Goal: Browse casually: Explore the website without a specific task or goal

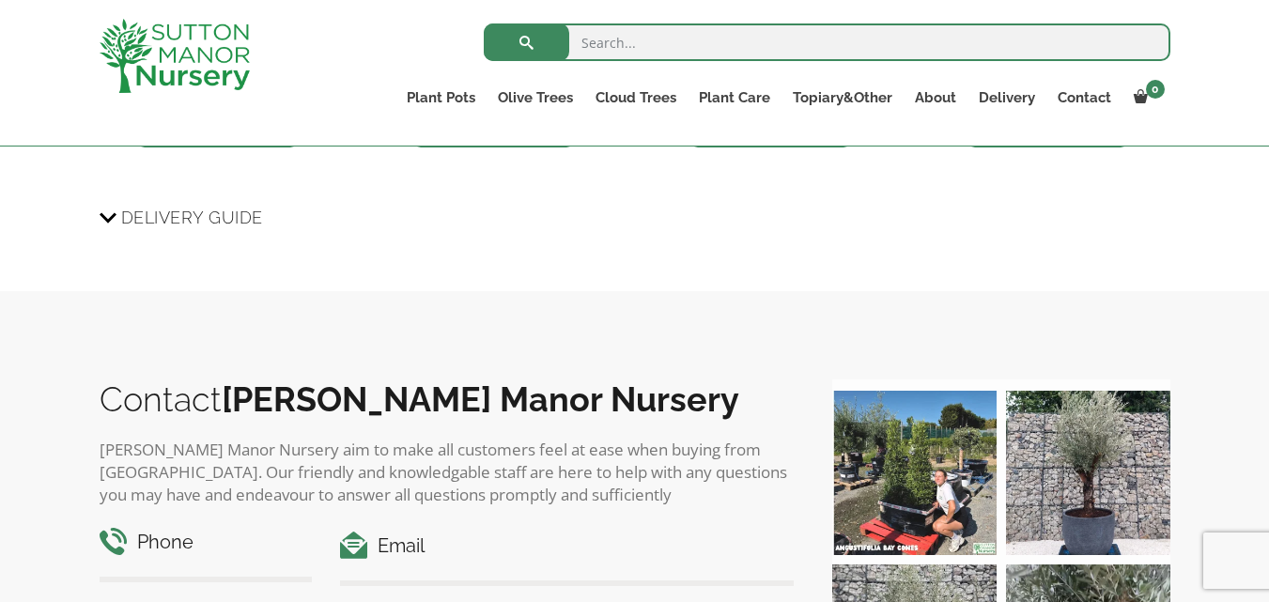
scroll to position [1304, 0]
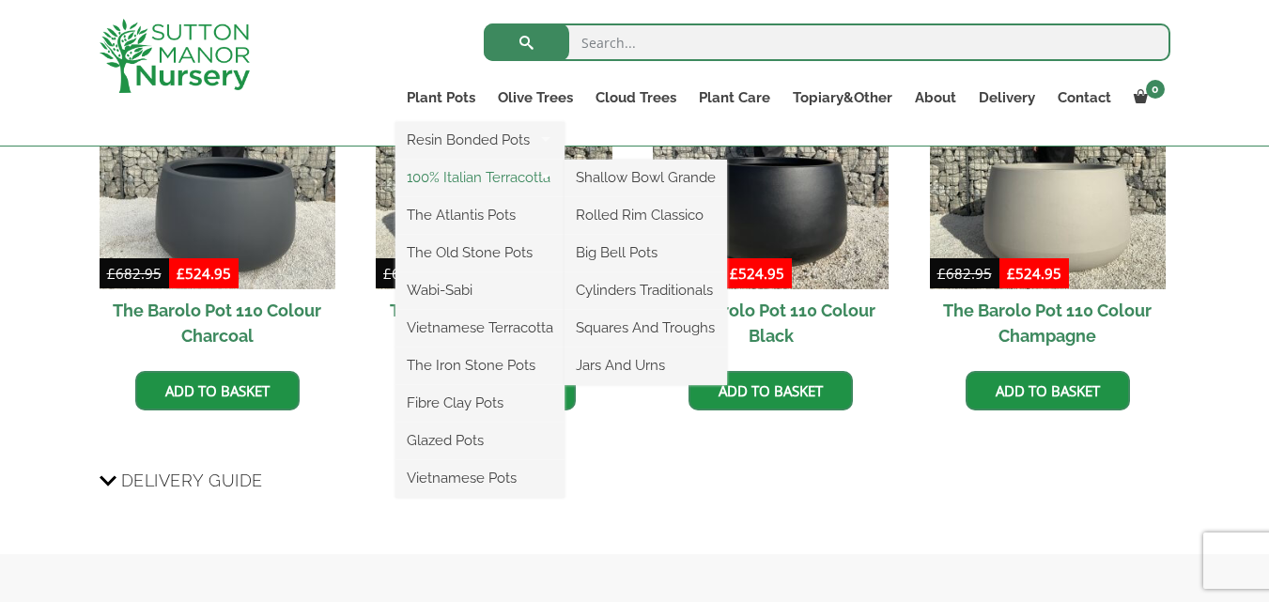
click at [461, 176] on link "100% Italian Terracotta" at bounding box center [480, 178] width 169 height 28
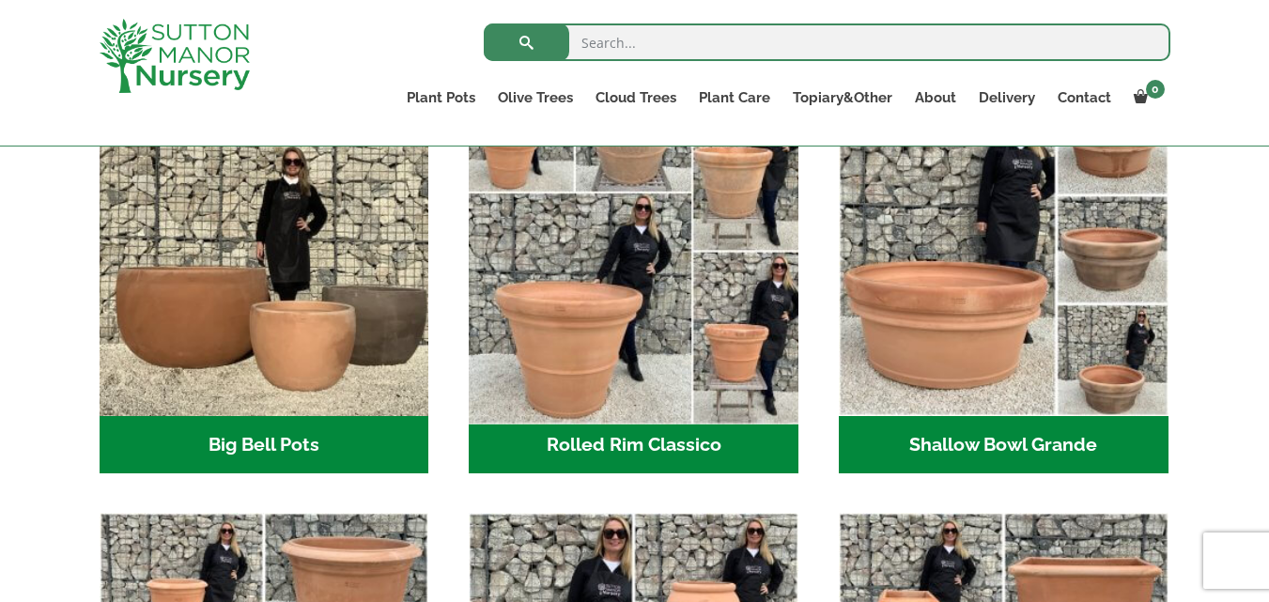
scroll to position [752, 0]
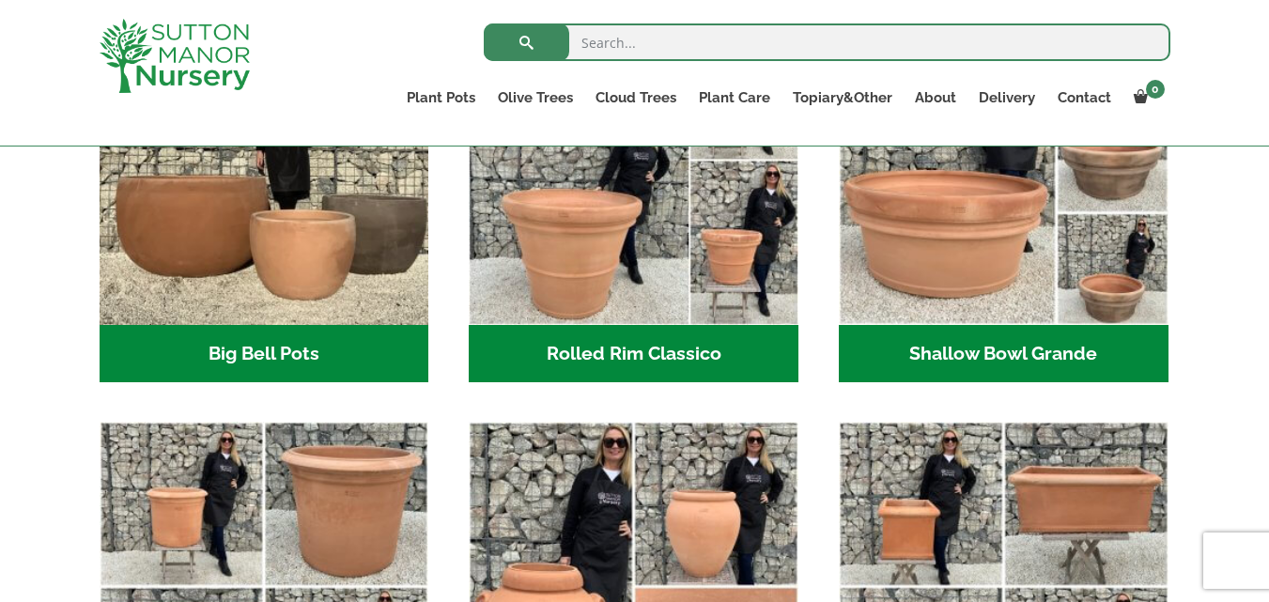
click at [282, 361] on h2 "Big Bell Pots (10)" at bounding box center [265, 354] width 330 height 58
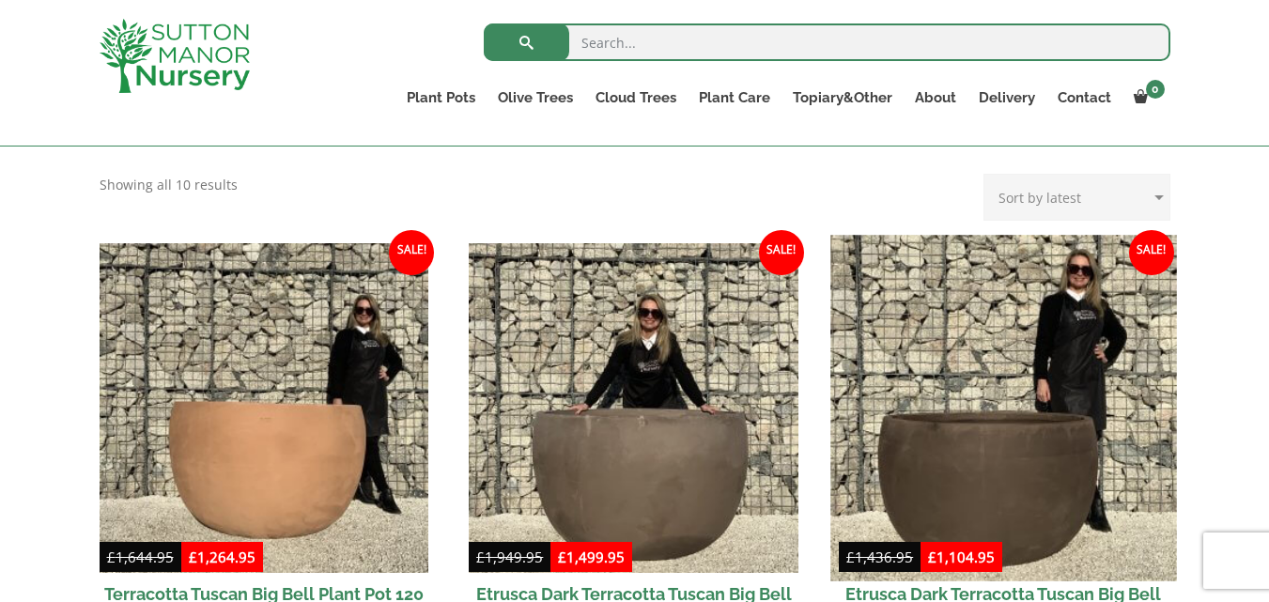
scroll to position [376, 0]
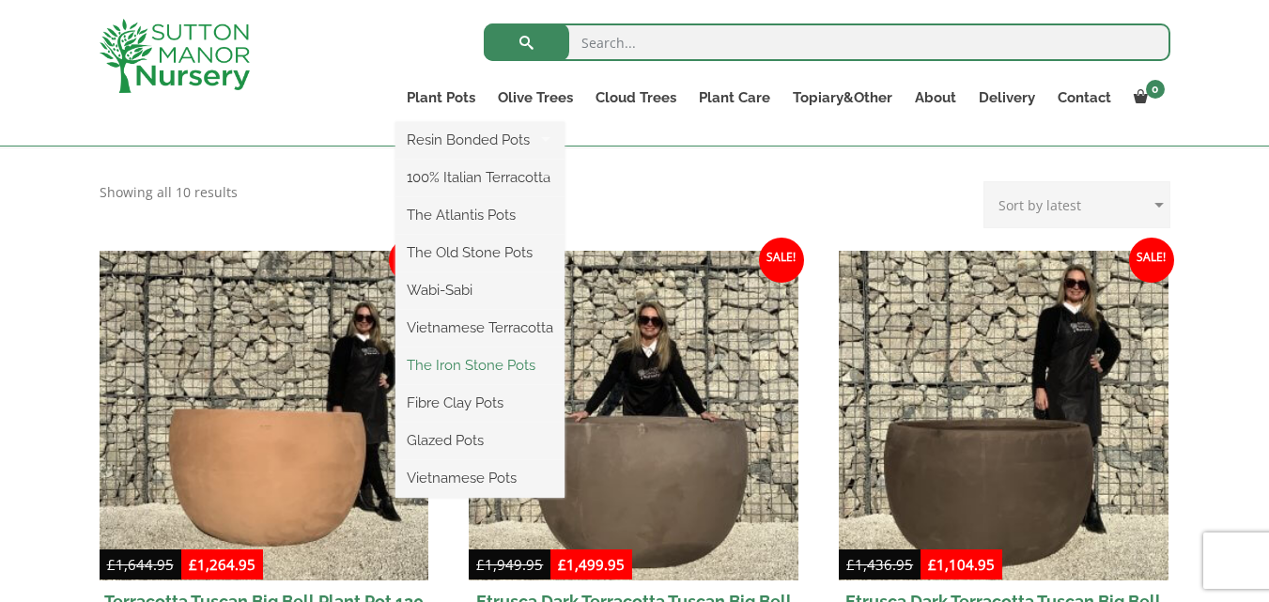
click at [482, 368] on link "The Iron Stone Pots" at bounding box center [480, 365] width 169 height 28
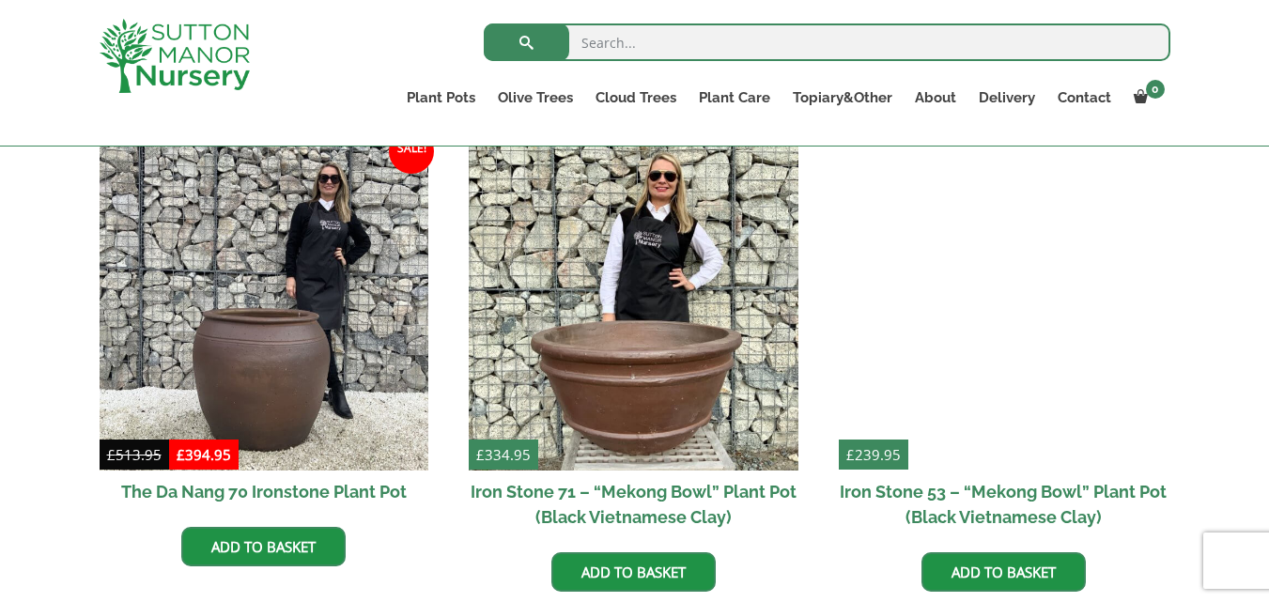
scroll to position [1222, 0]
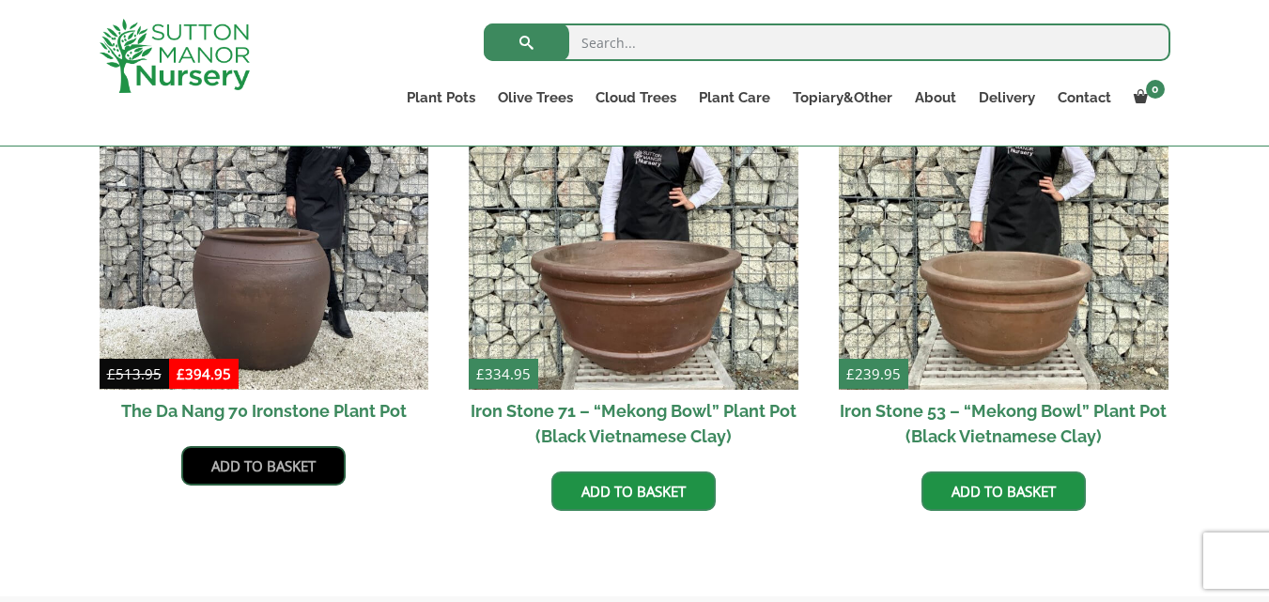
click at [233, 474] on link "Add to basket" at bounding box center [263, 465] width 164 height 39
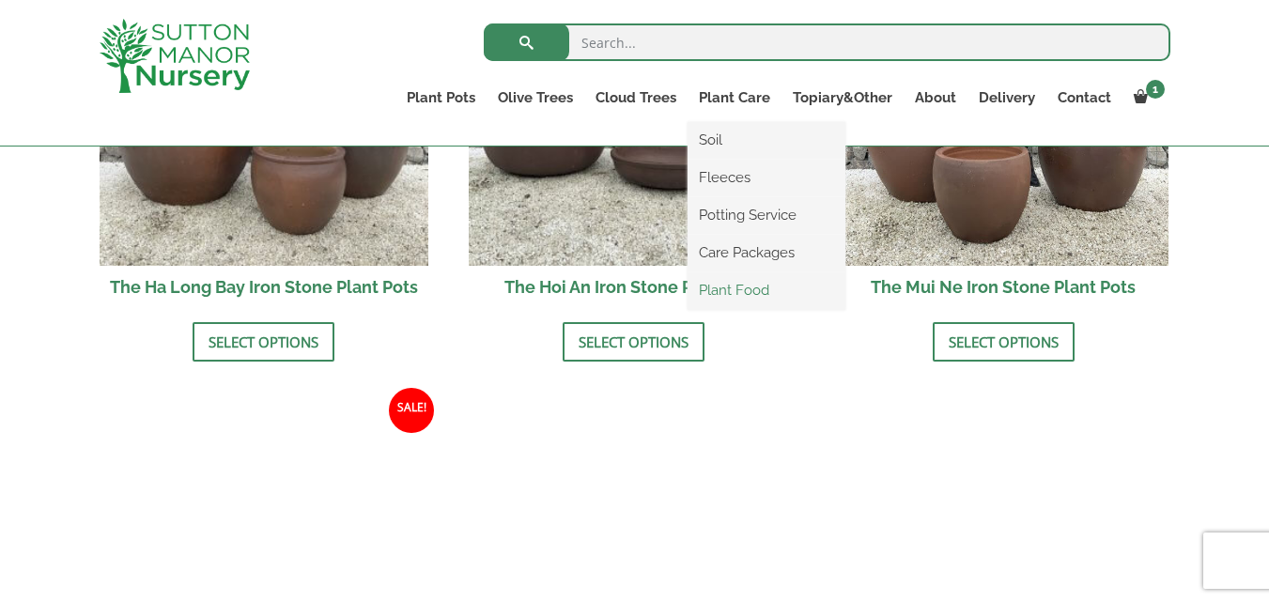
scroll to position [982, 0]
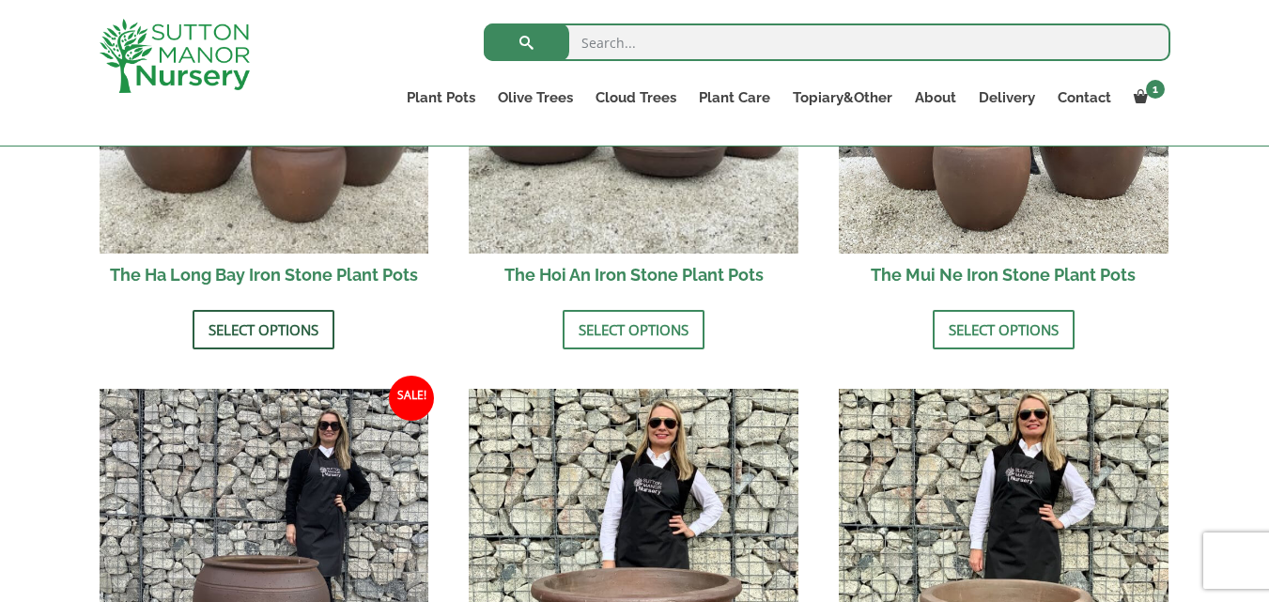
click at [313, 323] on link "Select options" at bounding box center [264, 329] width 142 height 39
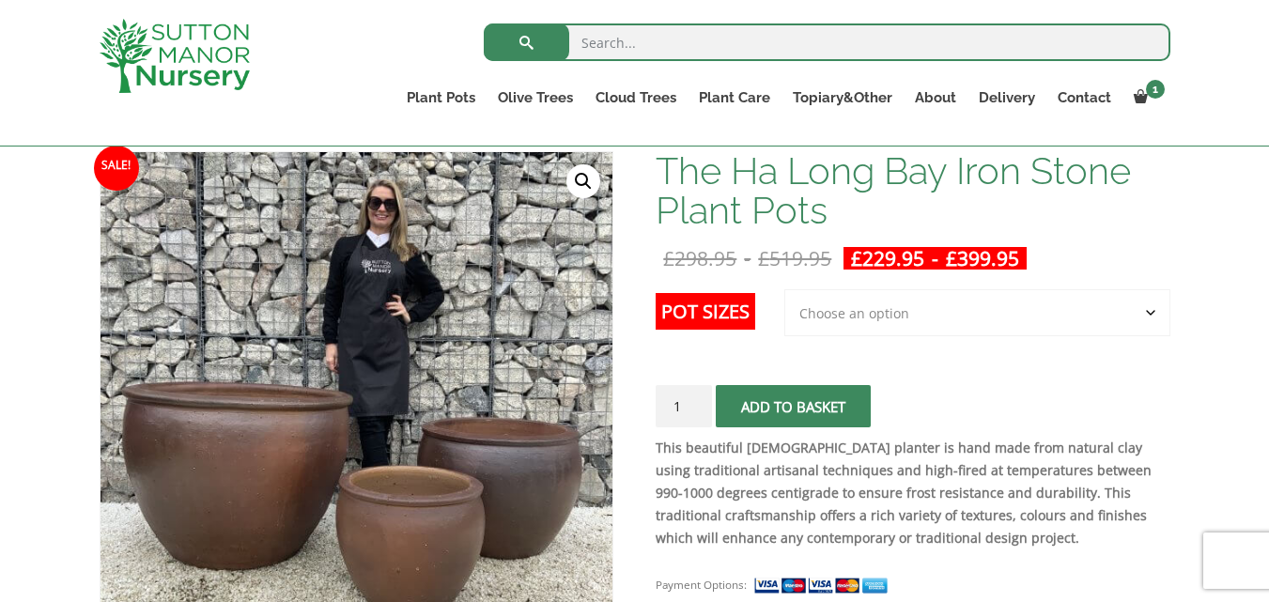
scroll to position [376, 0]
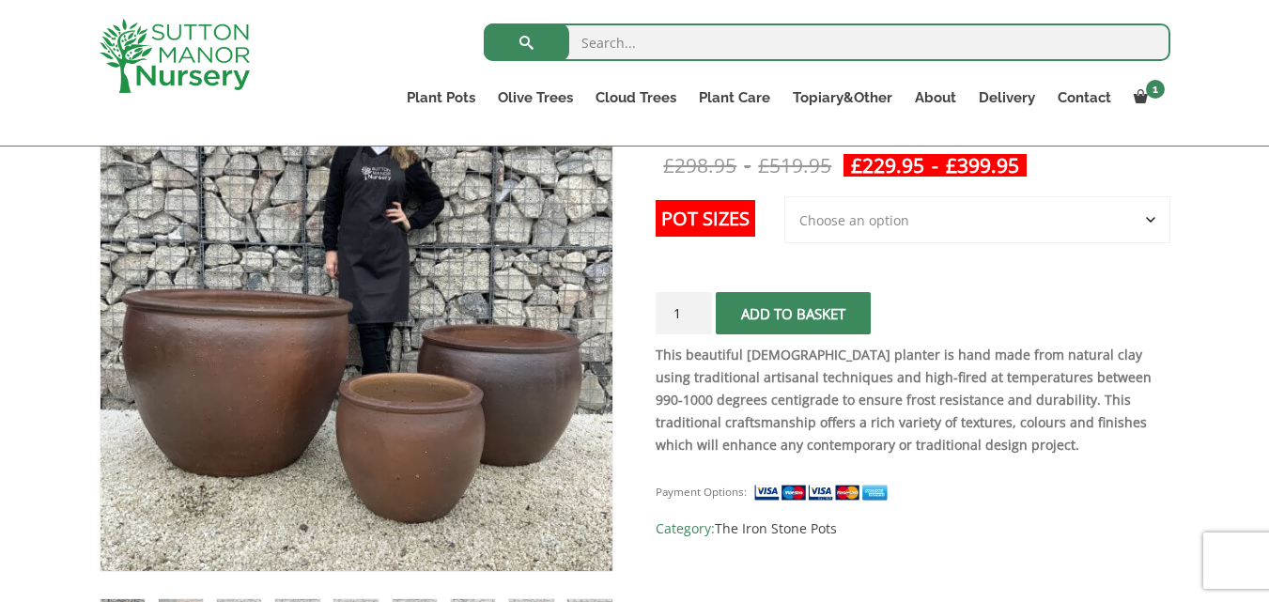
click at [1156, 216] on select "Choose an option 3rd to Largest Pot In The Picture 2nd to Largest Pot In The Pi…" at bounding box center [978, 219] width 386 height 47
select select "Largest pot In The Picture"
click at [786, 196] on select "Choose an option 3rd to Largest Pot In The Picture 2nd to Largest Pot In The Pi…" at bounding box center [978, 219] width 386 height 47
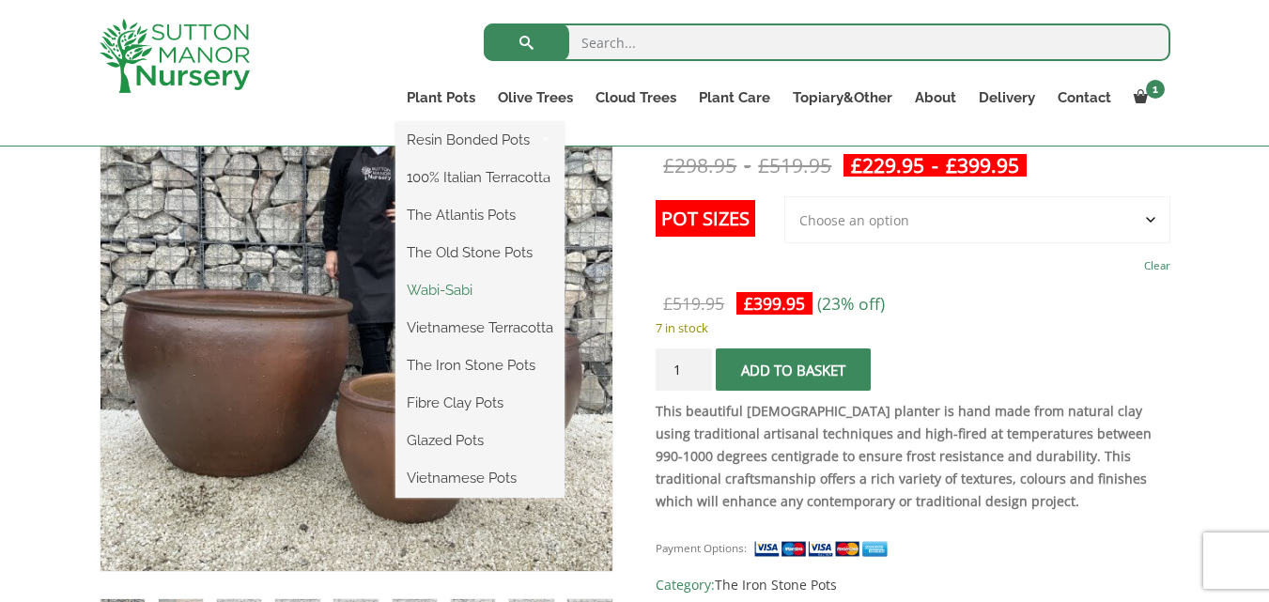
click at [486, 293] on link "Wabi-Sabi" at bounding box center [480, 290] width 169 height 28
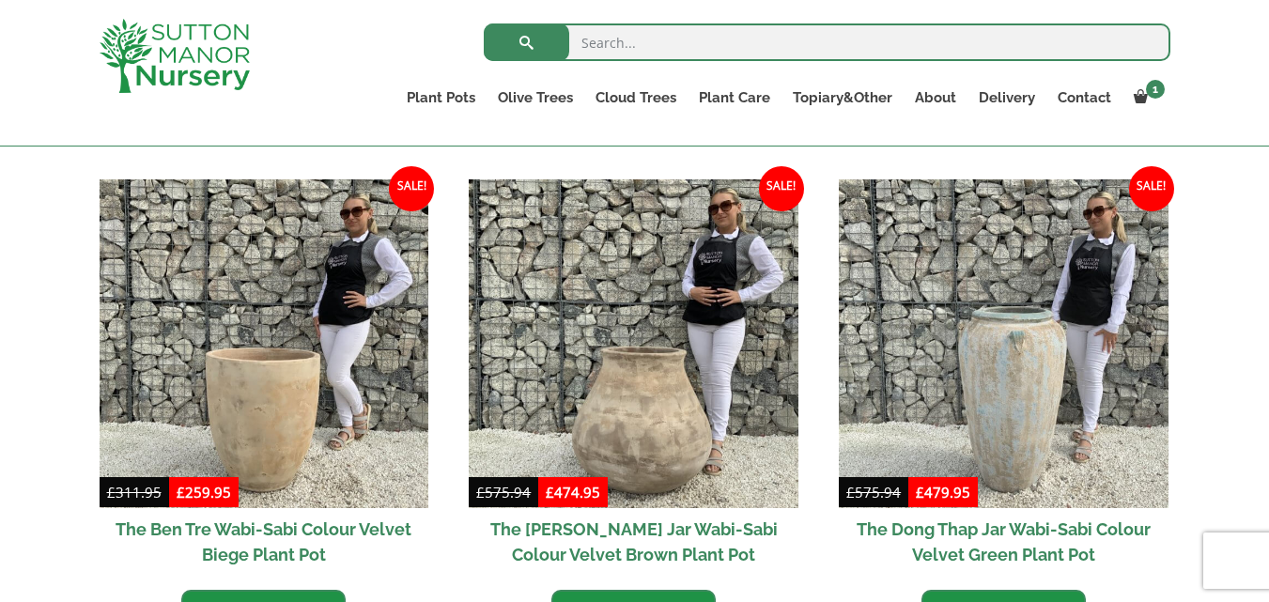
scroll to position [846, 0]
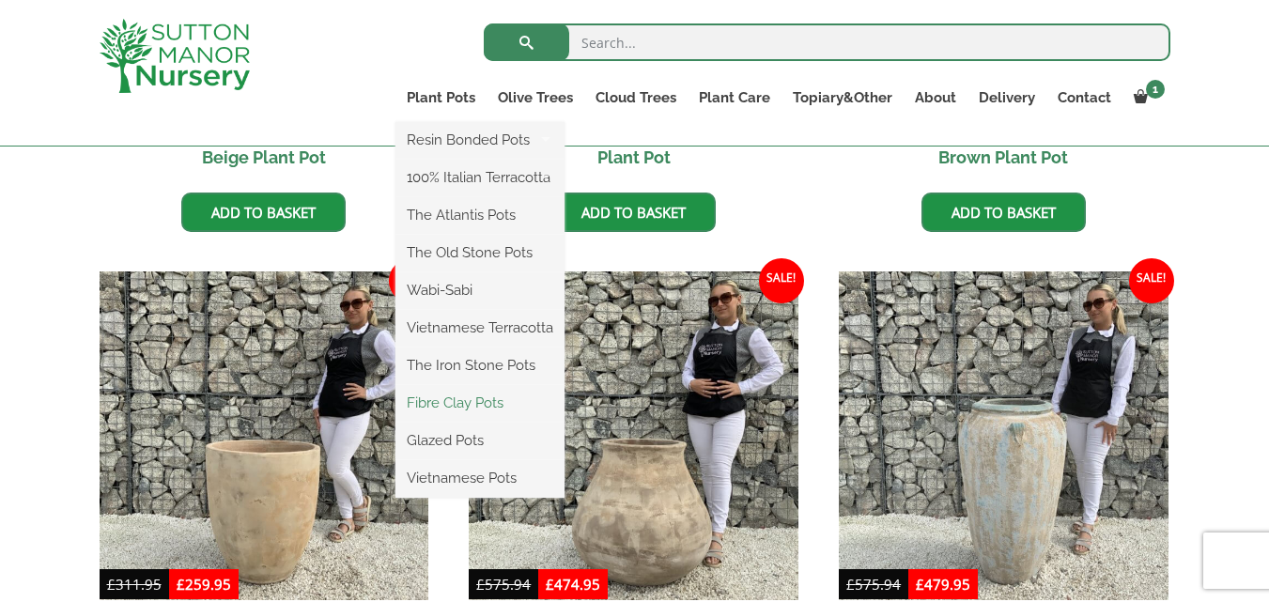
click at [491, 407] on link "Fibre Clay Pots" at bounding box center [480, 403] width 169 height 28
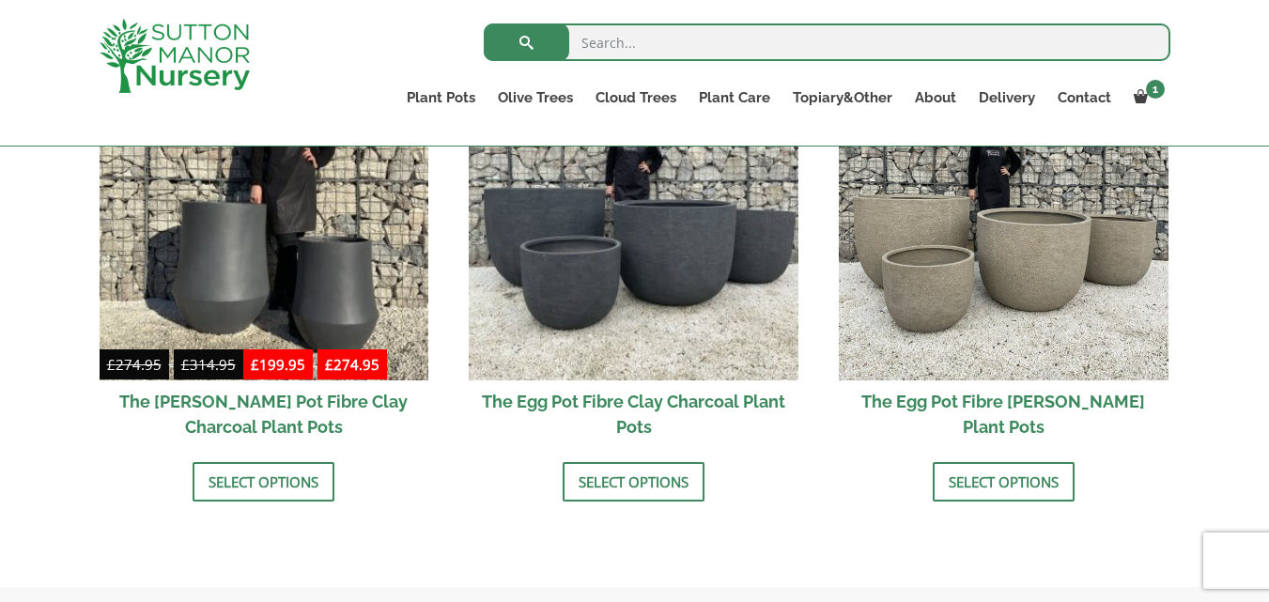
scroll to position [752, 0]
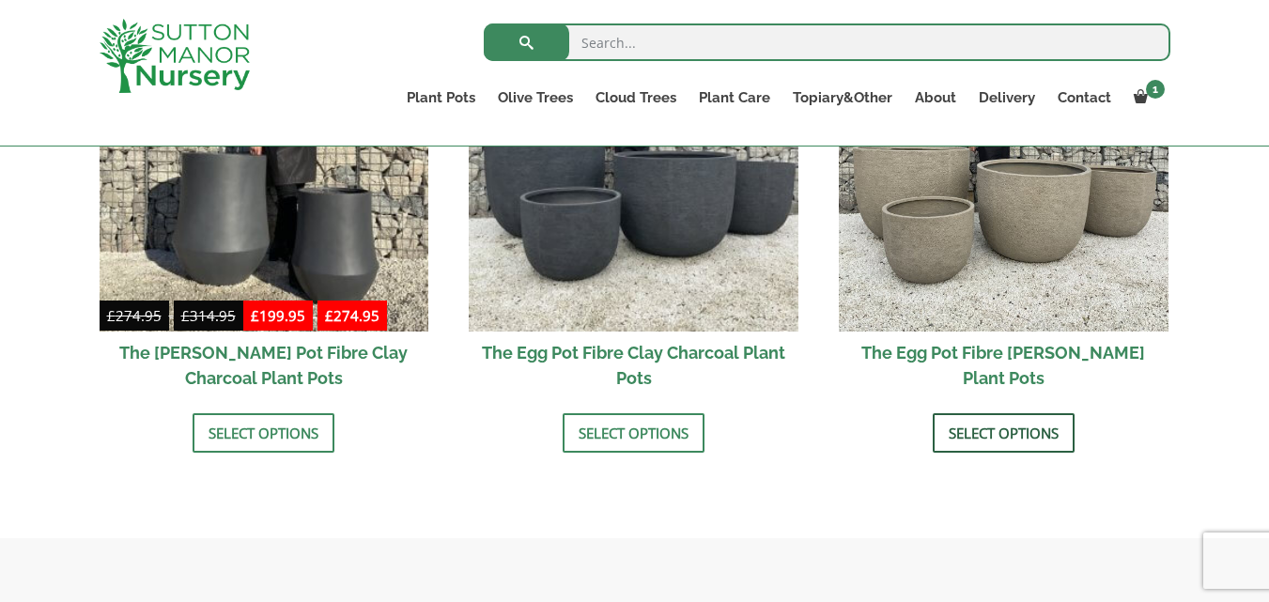
click at [1028, 431] on link "Select options" at bounding box center [1004, 432] width 142 height 39
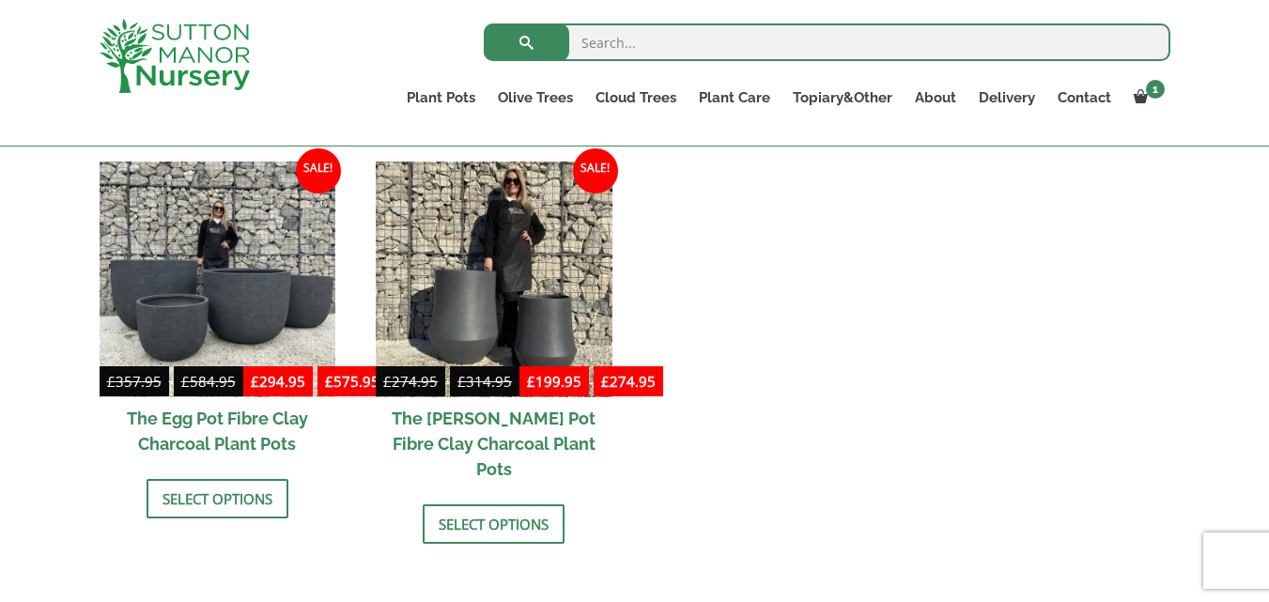
scroll to position [2537, 0]
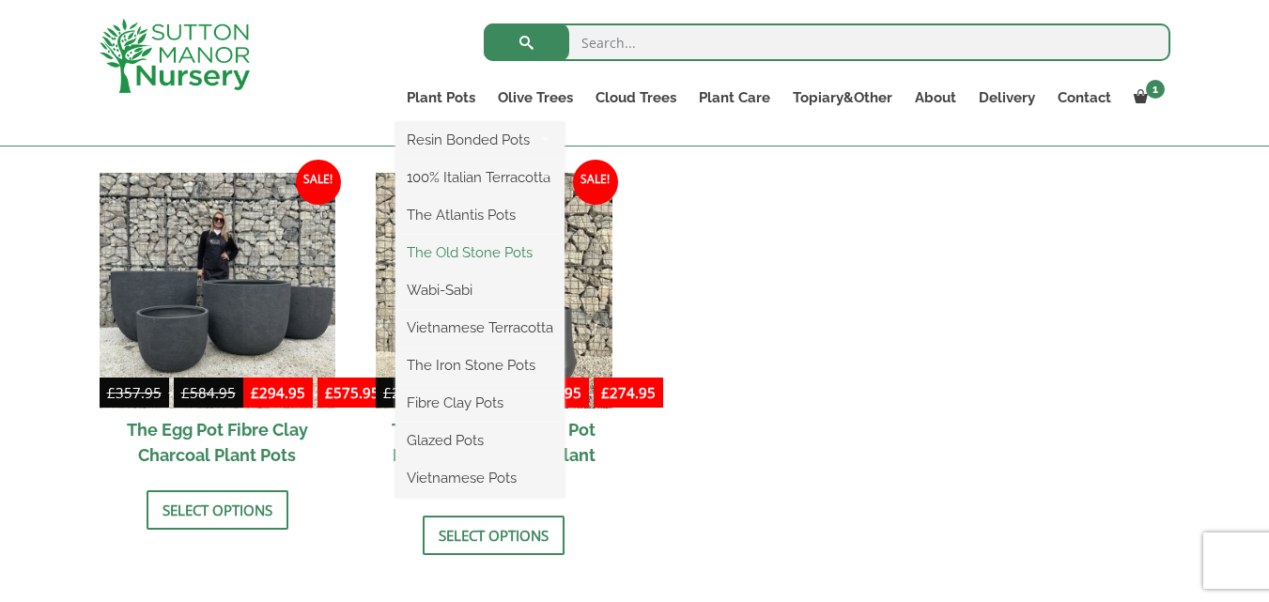
click at [460, 259] on link "The Old Stone Pots" at bounding box center [480, 253] width 169 height 28
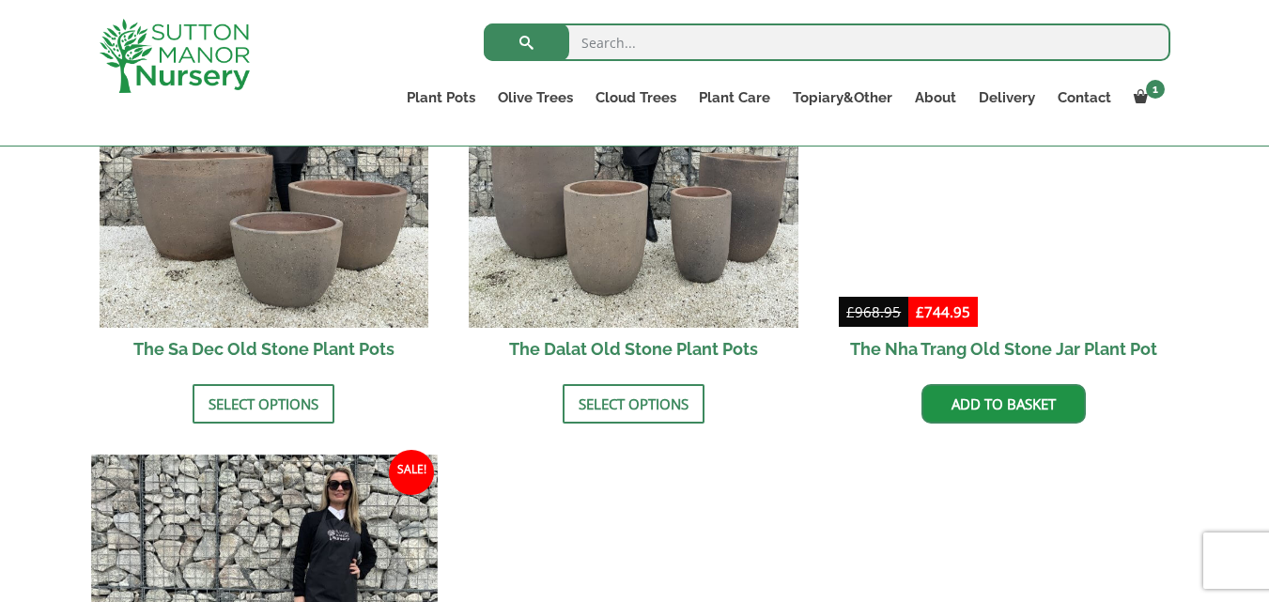
scroll to position [1034, 0]
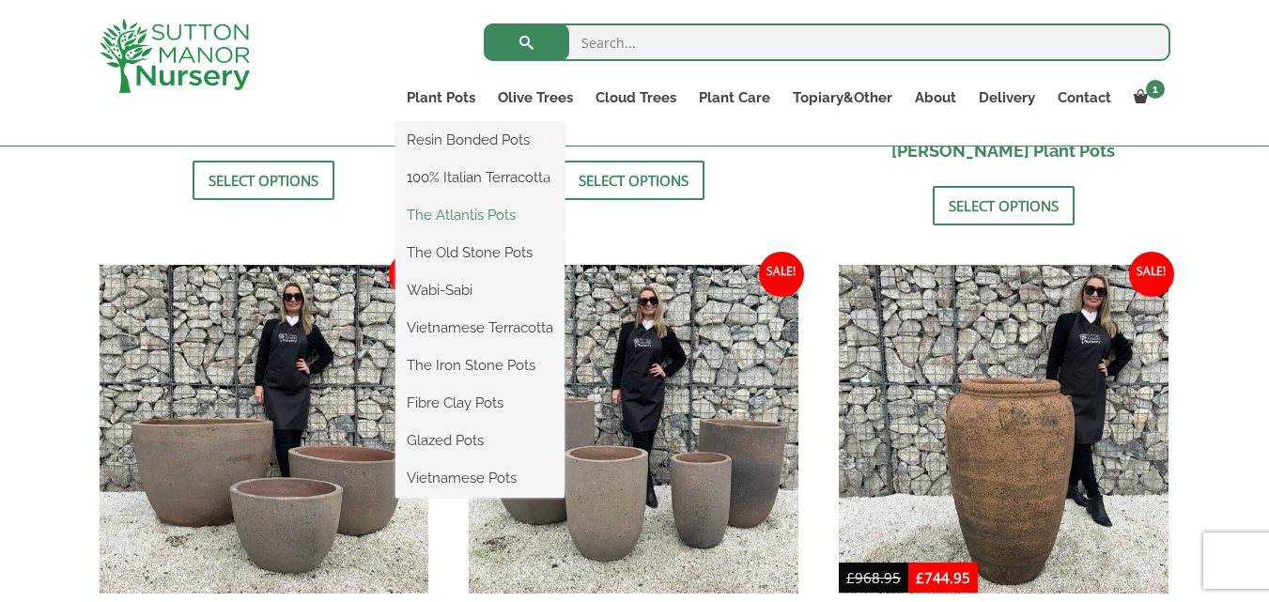
click at [463, 224] on link "The Atlantis Pots" at bounding box center [480, 215] width 169 height 28
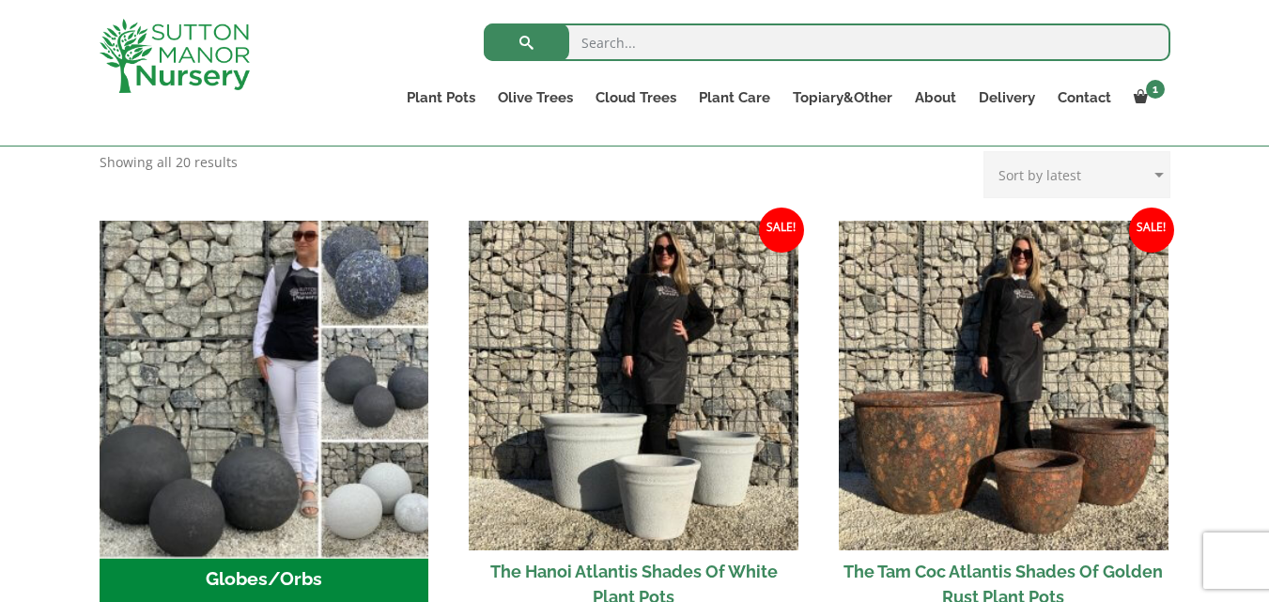
scroll to position [624, 0]
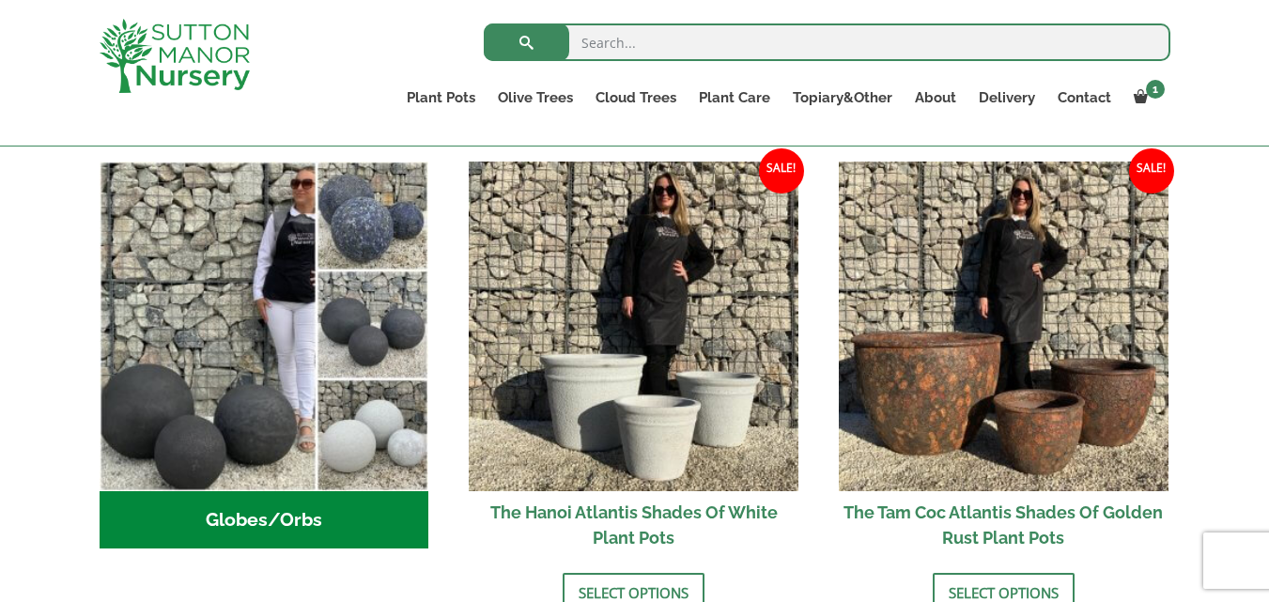
click at [257, 522] on h2 "Globes/Orbs (3)" at bounding box center [265, 520] width 330 height 58
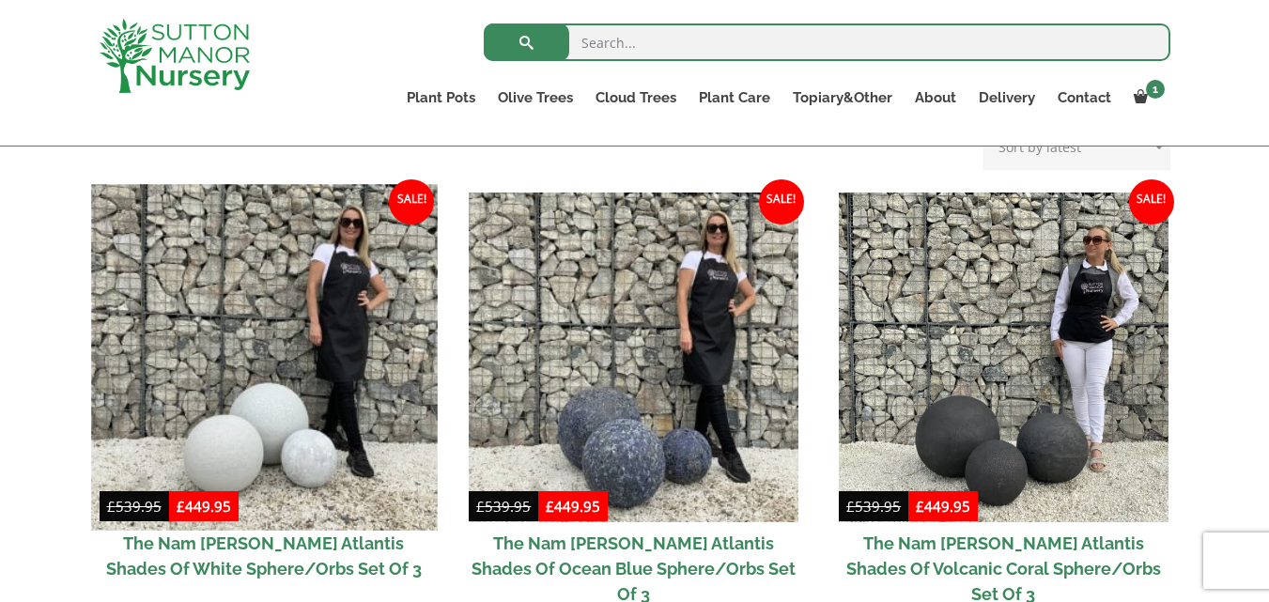
scroll to position [376, 0]
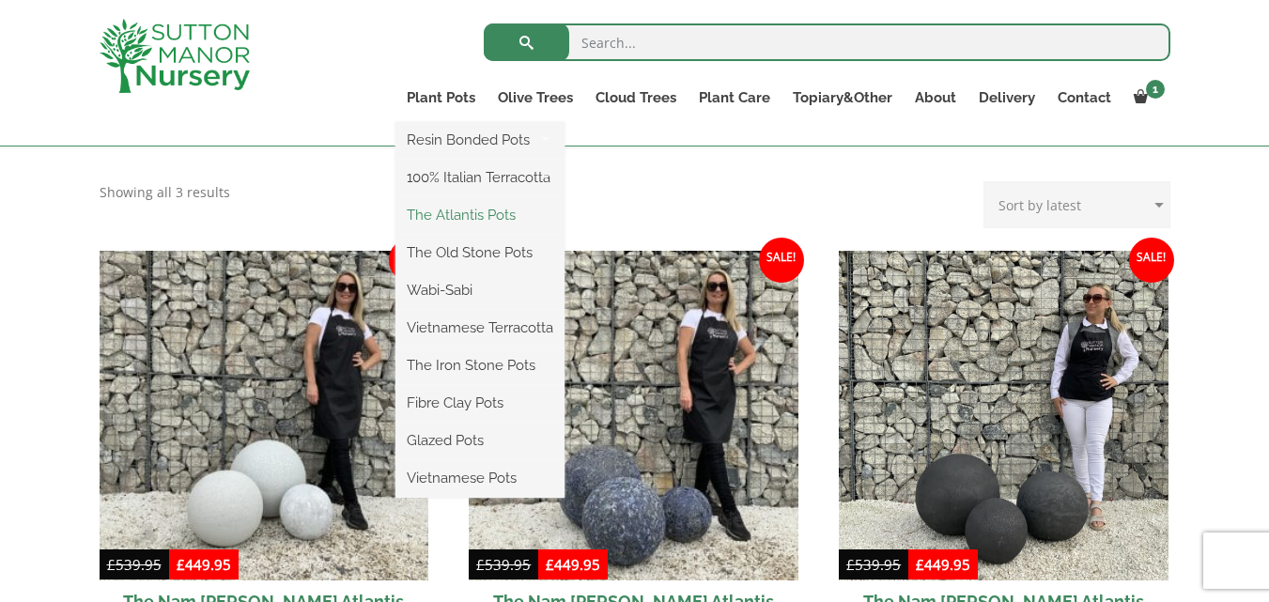
click at [453, 220] on link "The Atlantis Pots" at bounding box center [480, 215] width 169 height 28
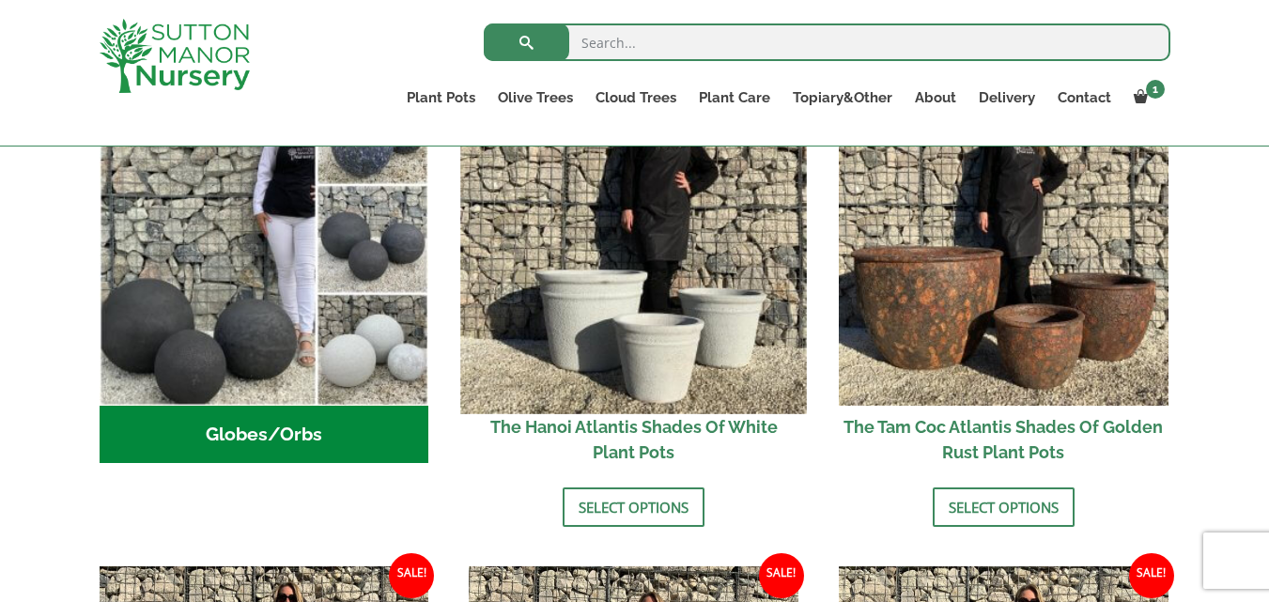
scroll to position [564, 0]
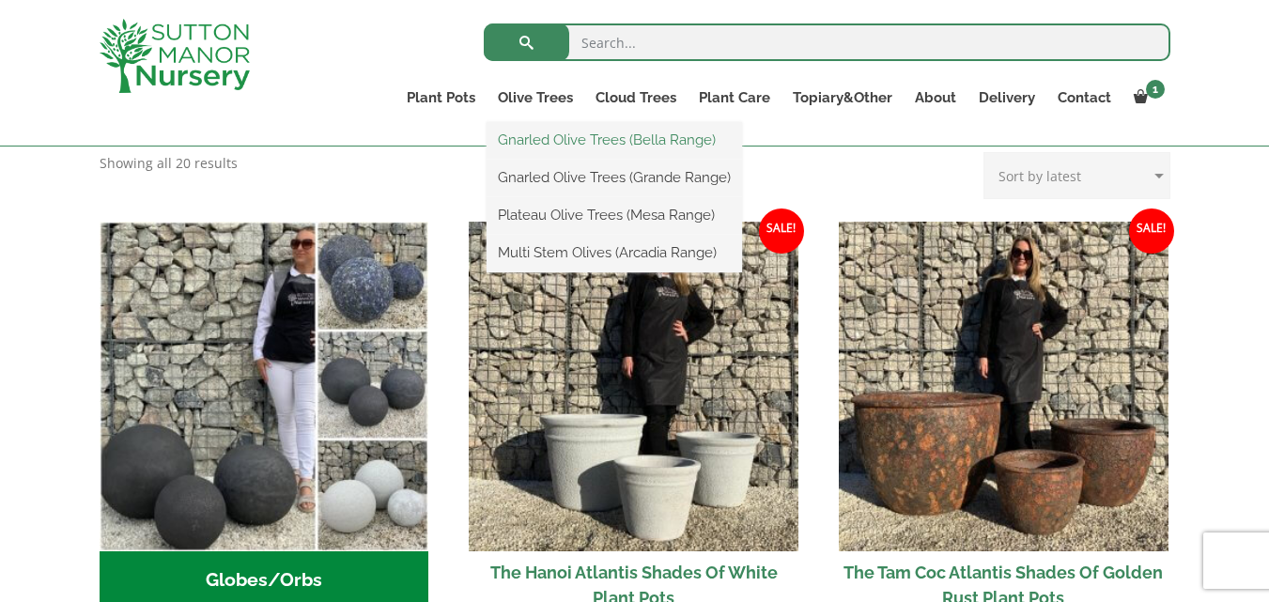
click at [540, 136] on link "Gnarled Olive Trees (Bella Range)" at bounding box center [615, 140] width 256 height 28
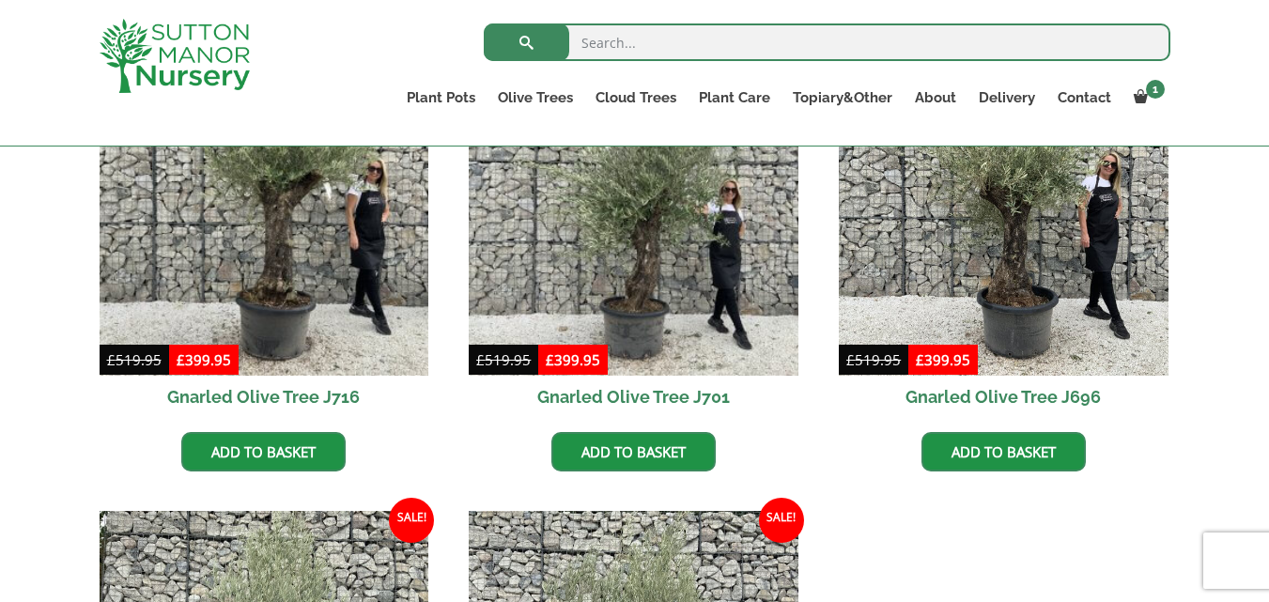
scroll to position [470, 0]
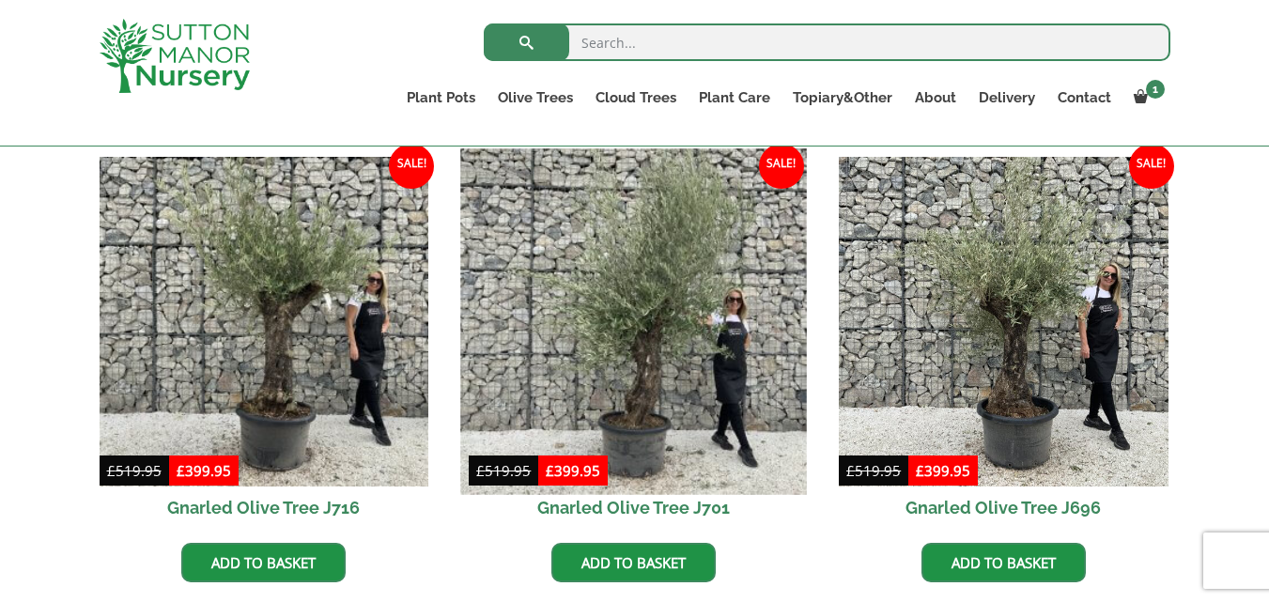
click at [654, 407] on img at bounding box center [634, 321] width 346 height 346
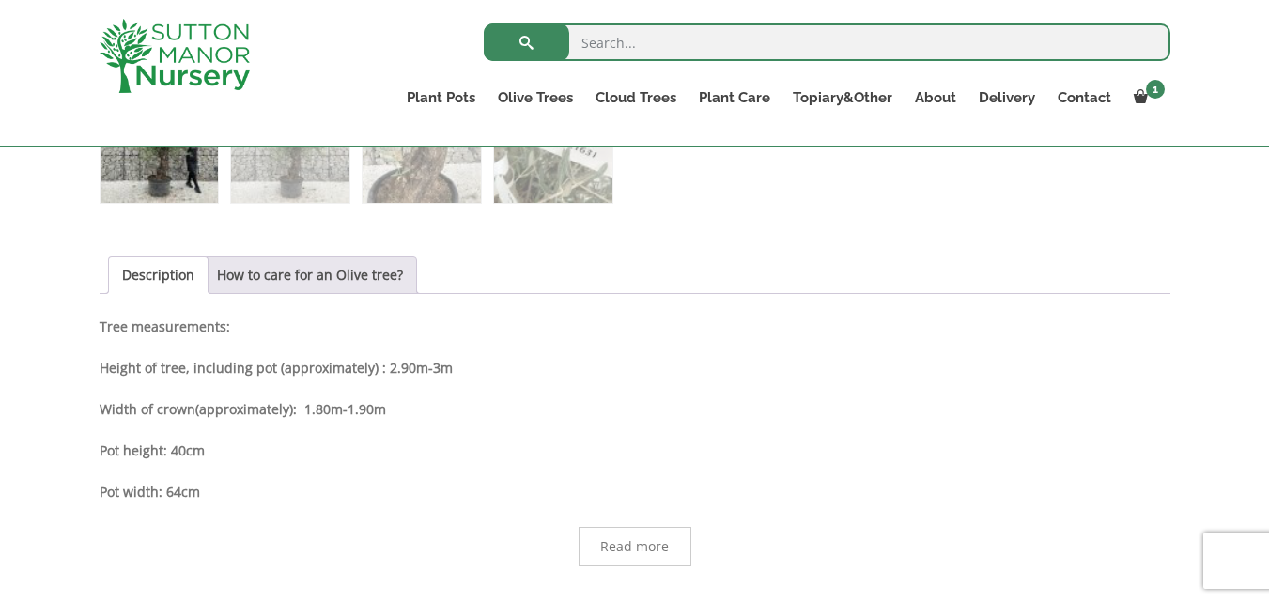
scroll to position [1222, 0]
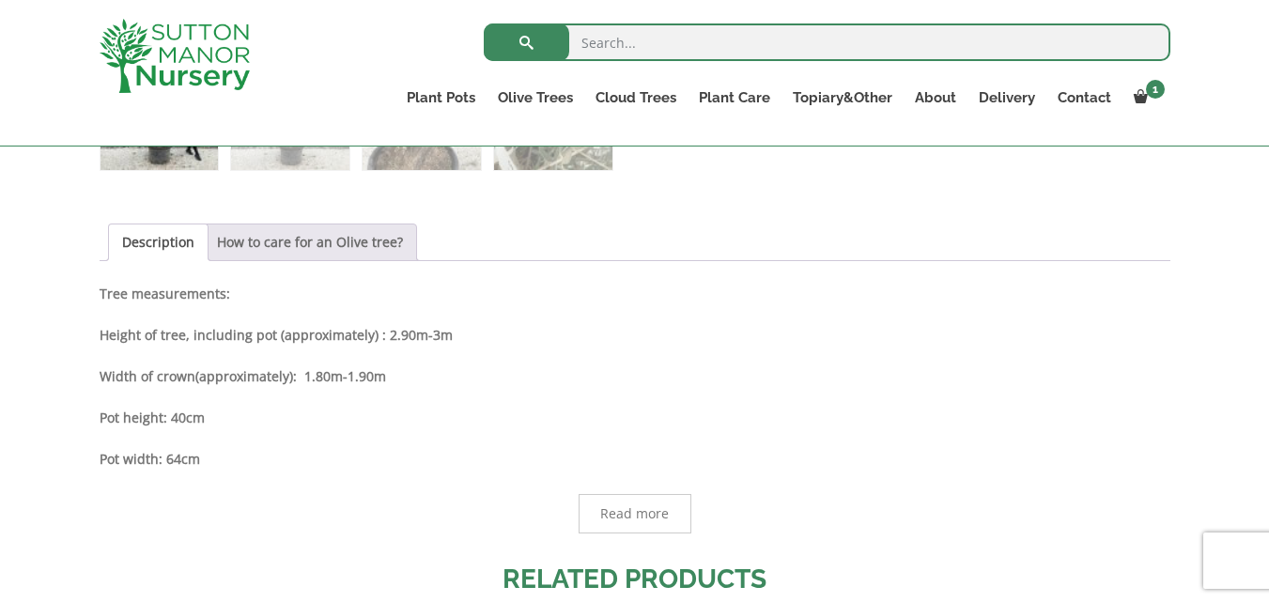
click at [360, 237] on link "How to care for an Olive tree?" at bounding box center [310, 243] width 186 height 36
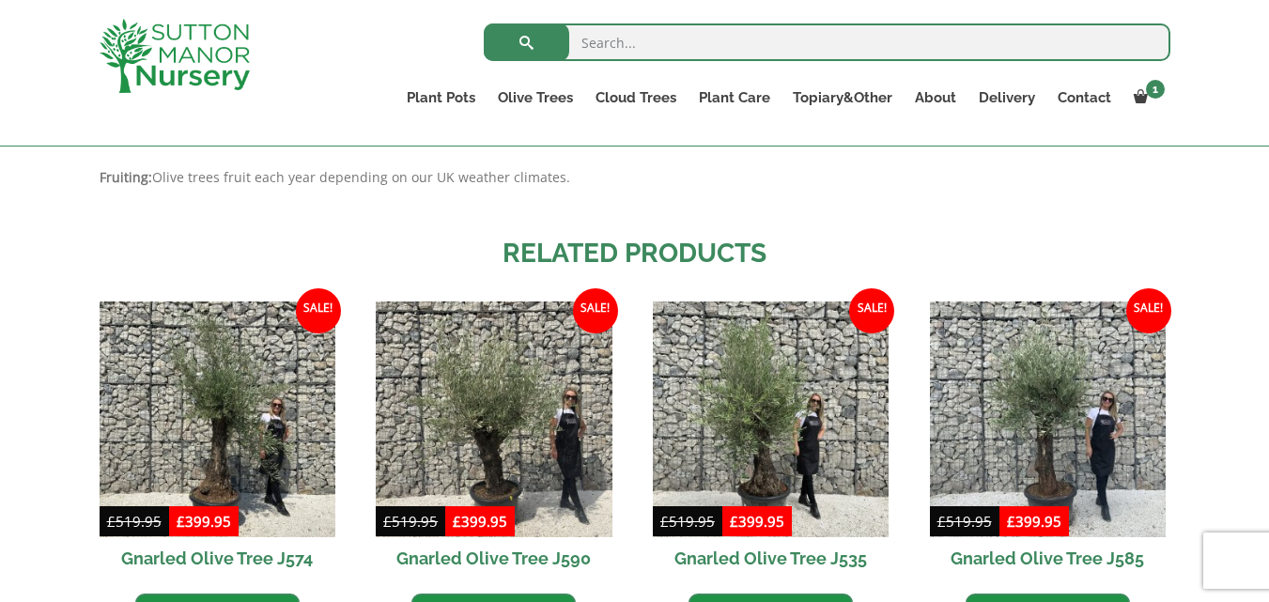
scroll to position [1691, 0]
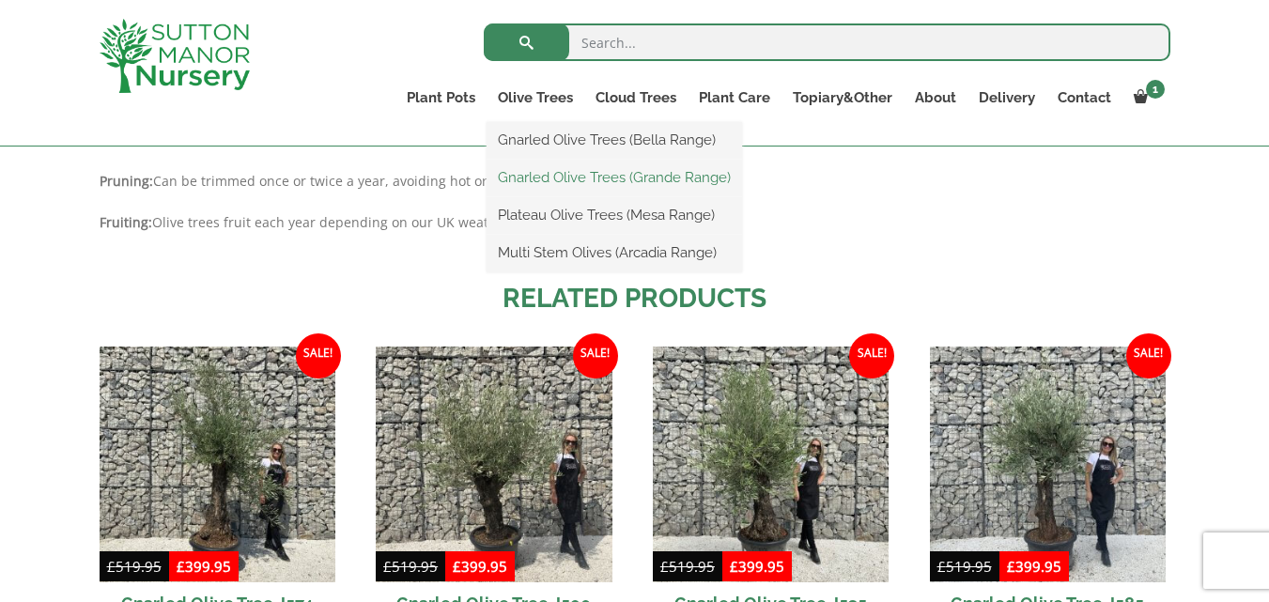
click at [564, 176] on link "Gnarled Olive Trees (Grande Range)" at bounding box center [615, 178] width 256 height 28
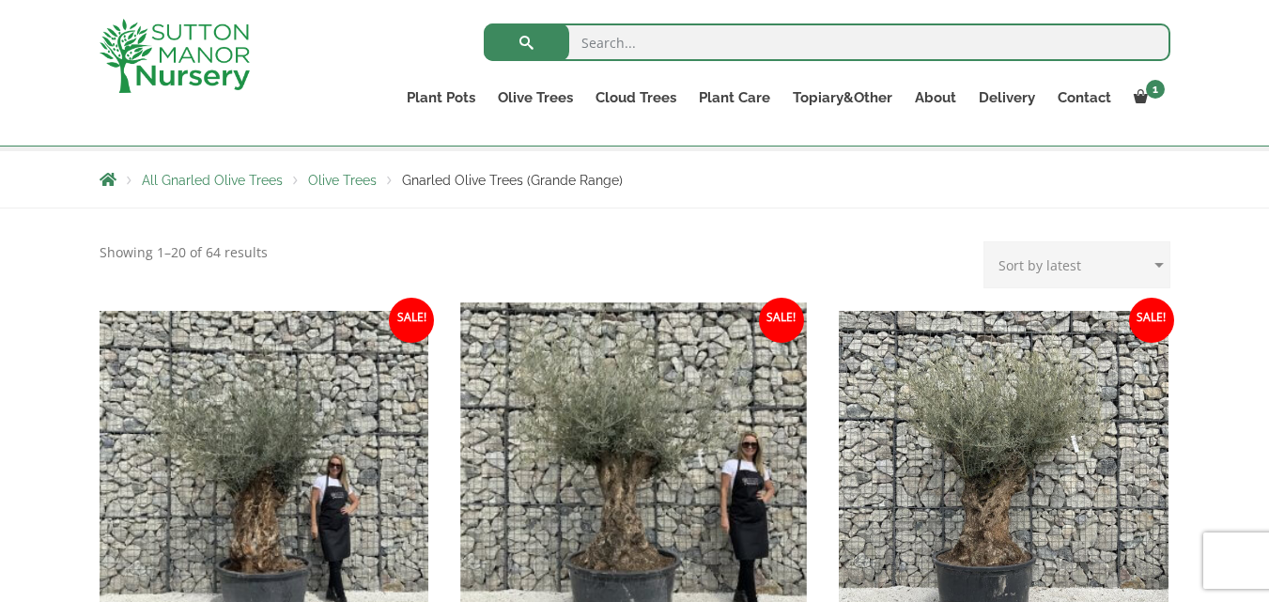
scroll to position [282, 0]
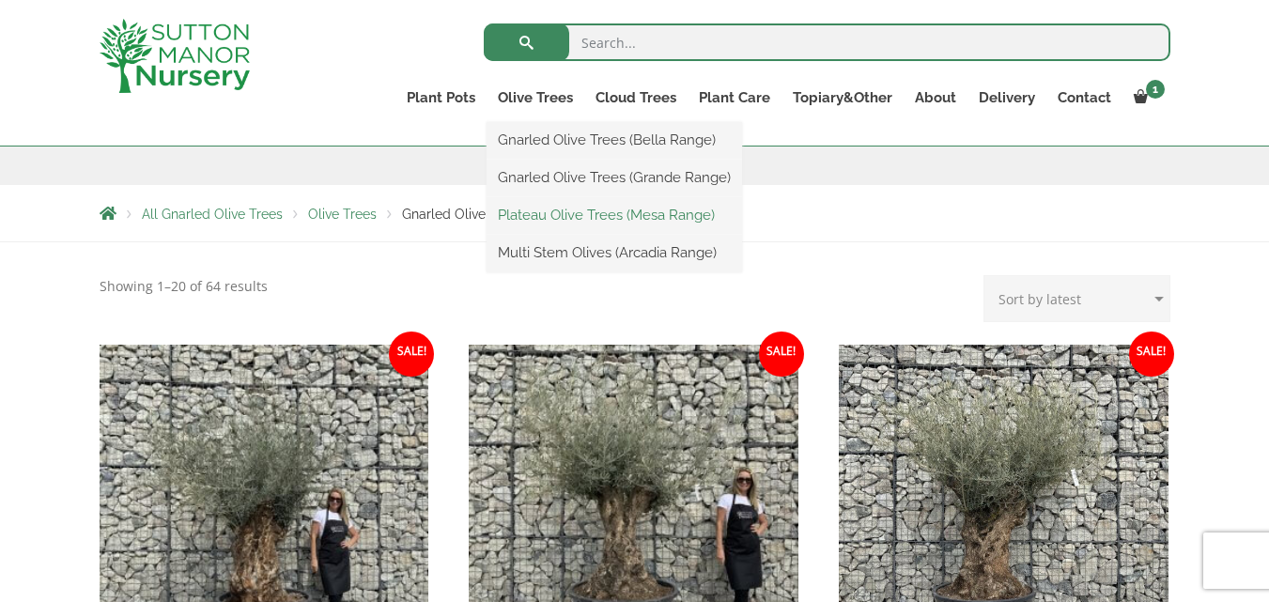
click at [584, 213] on link "Plateau Olive Trees (Mesa Range)" at bounding box center [615, 215] width 256 height 28
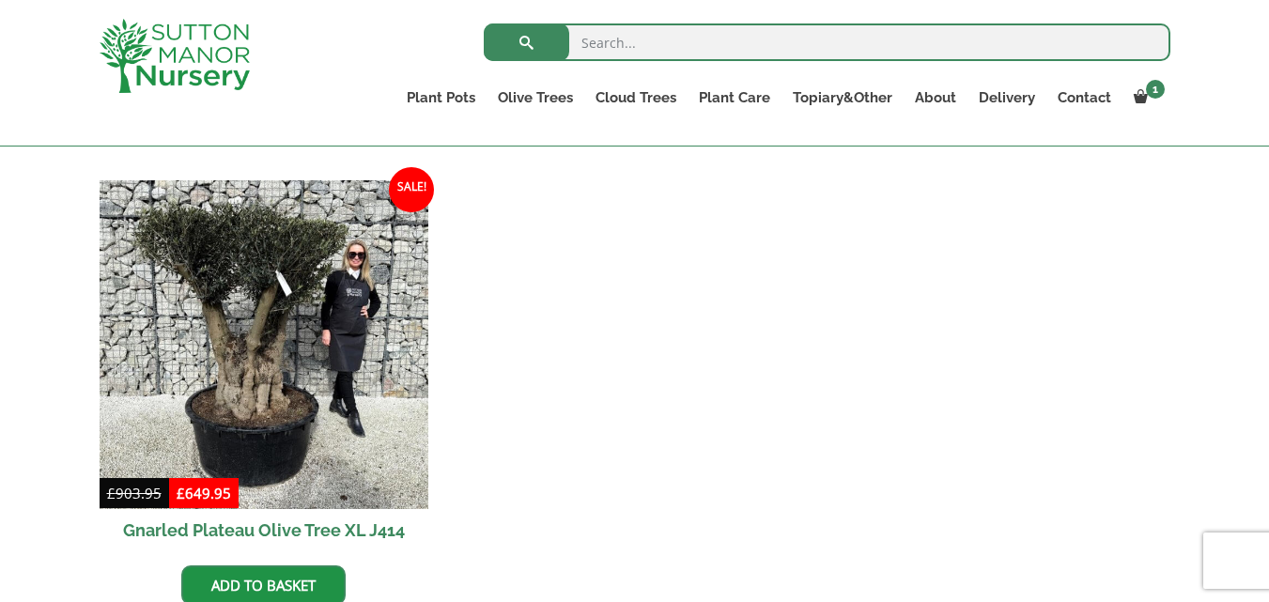
scroll to position [1282, 0]
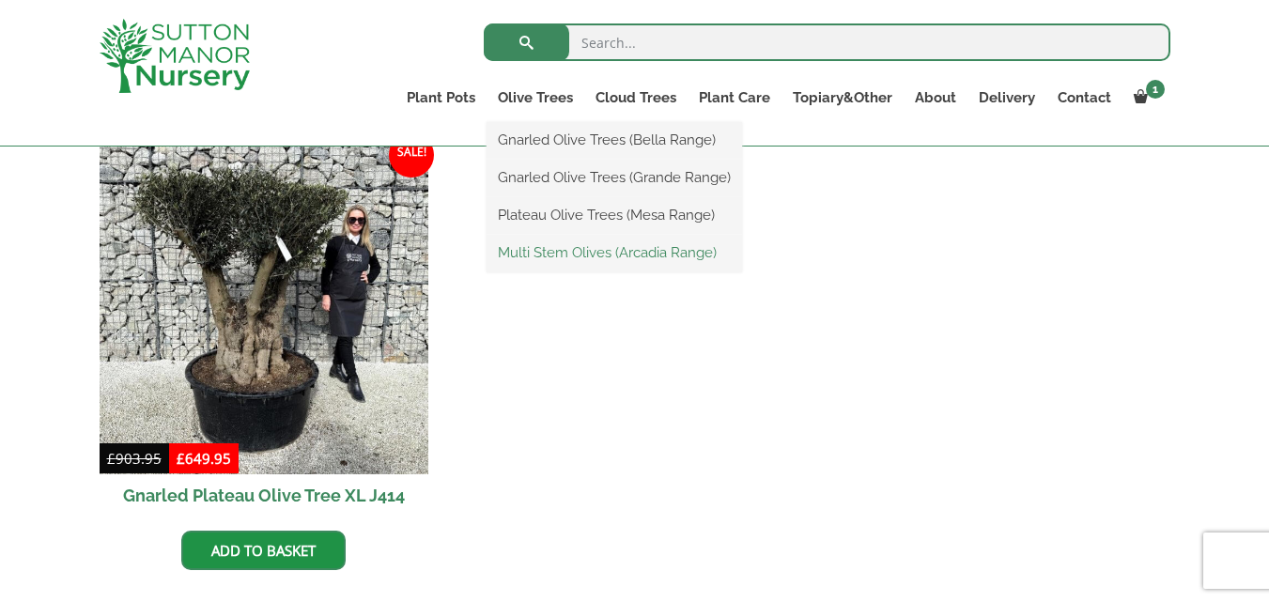
click at [569, 252] on link "Multi Stem Olives (Arcadia Range)" at bounding box center [615, 253] width 256 height 28
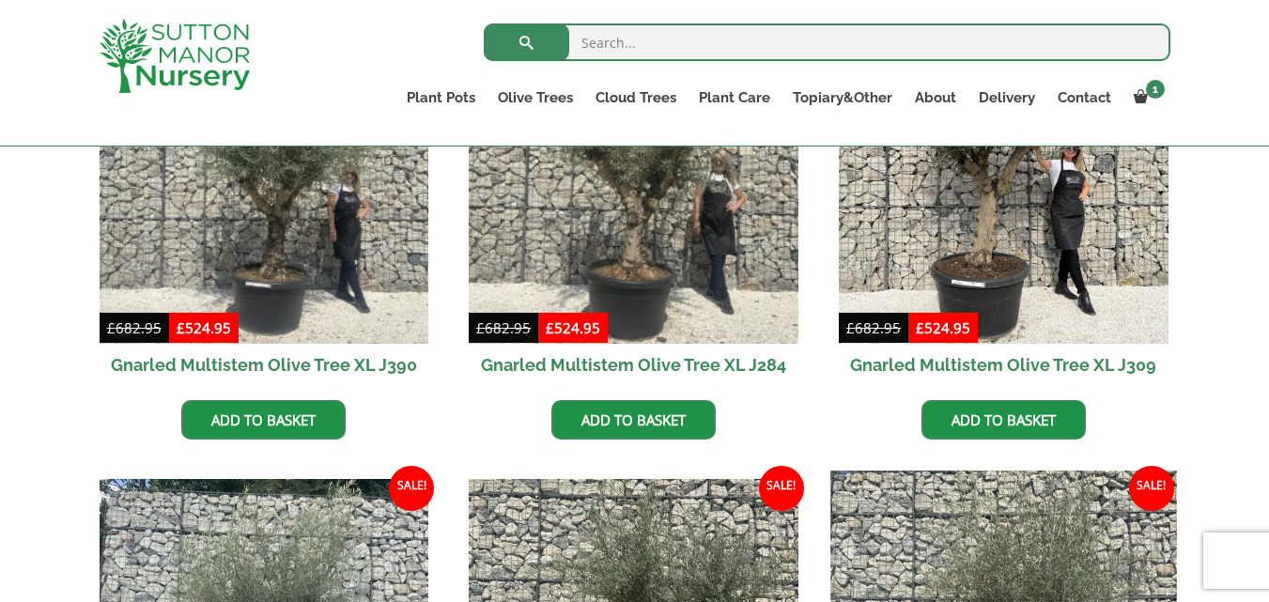
scroll to position [752, 0]
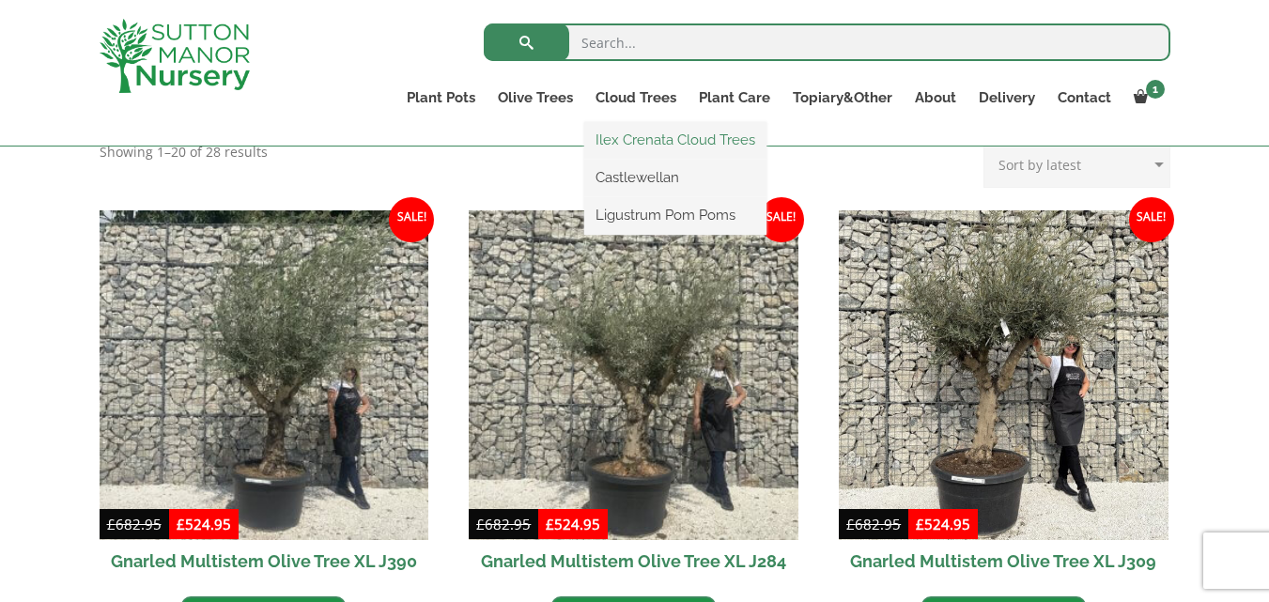
click at [642, 136] on link "Ilex Crenata Cloud Trees" at bounding box center [675, 140] width 182 height 28
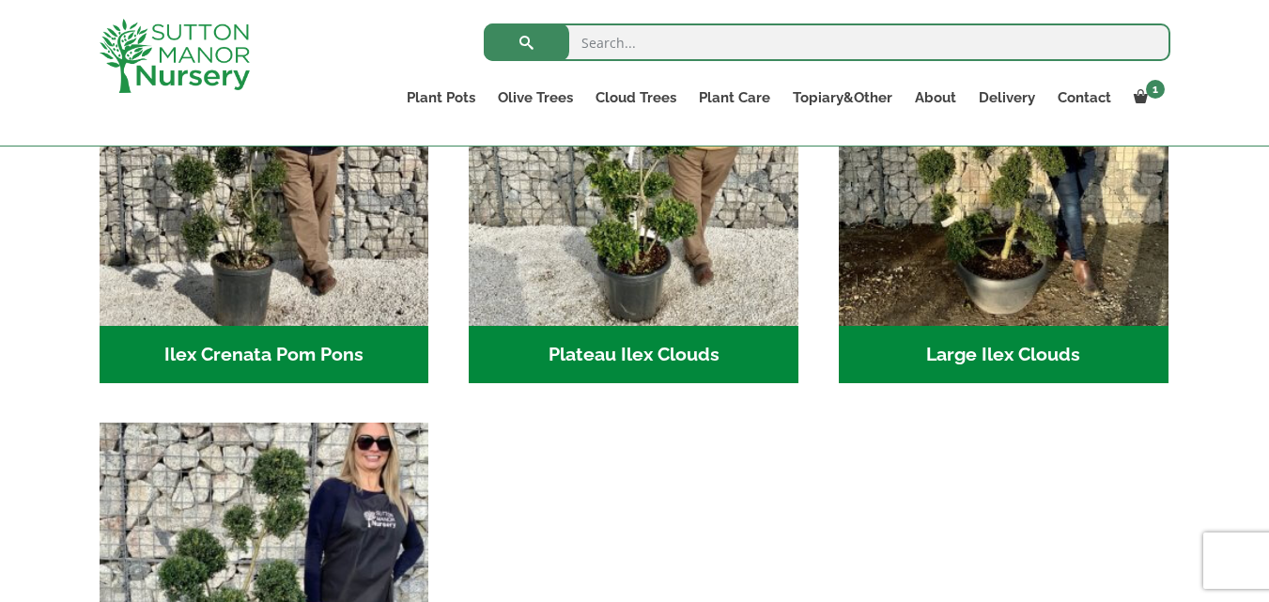
scroll to position [564, 0]
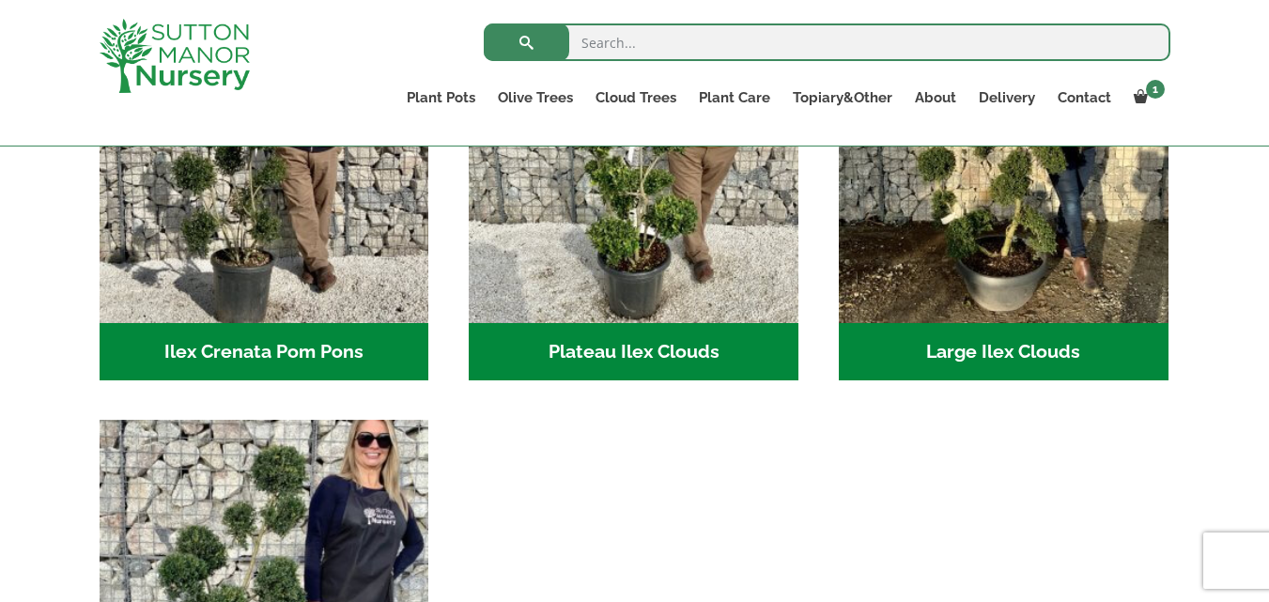
click at [1028, 354] on h2 "Large Ilex Clouds (32)" at bounding box center [1004, 352] width 330 height 58
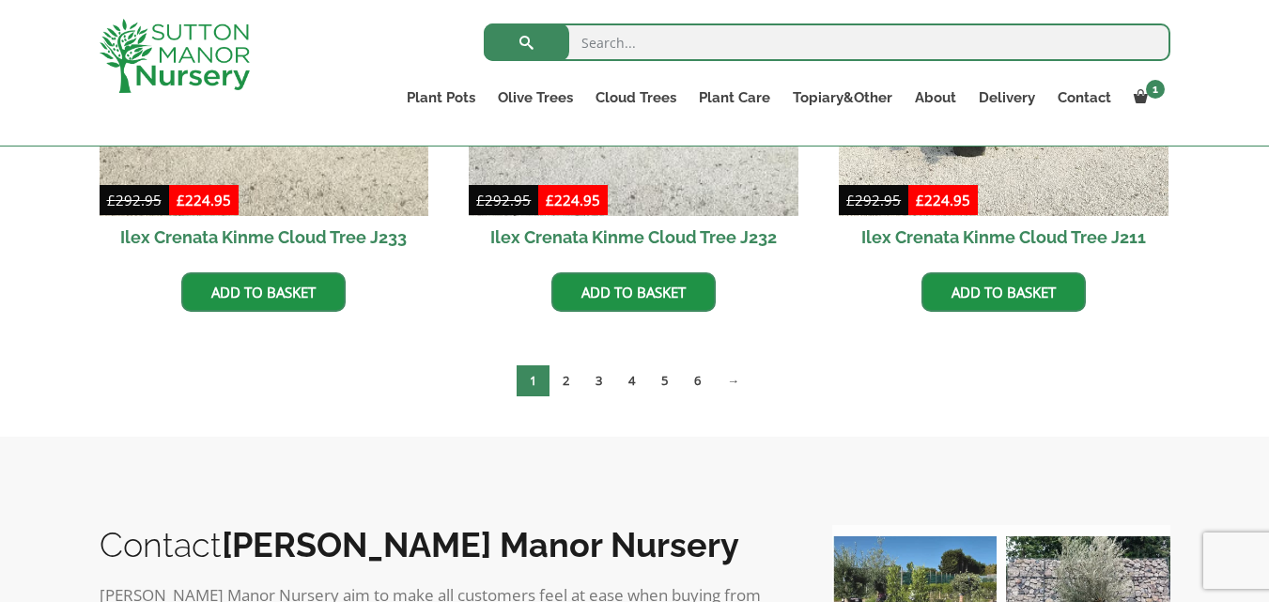
scroll to position [752, 0]
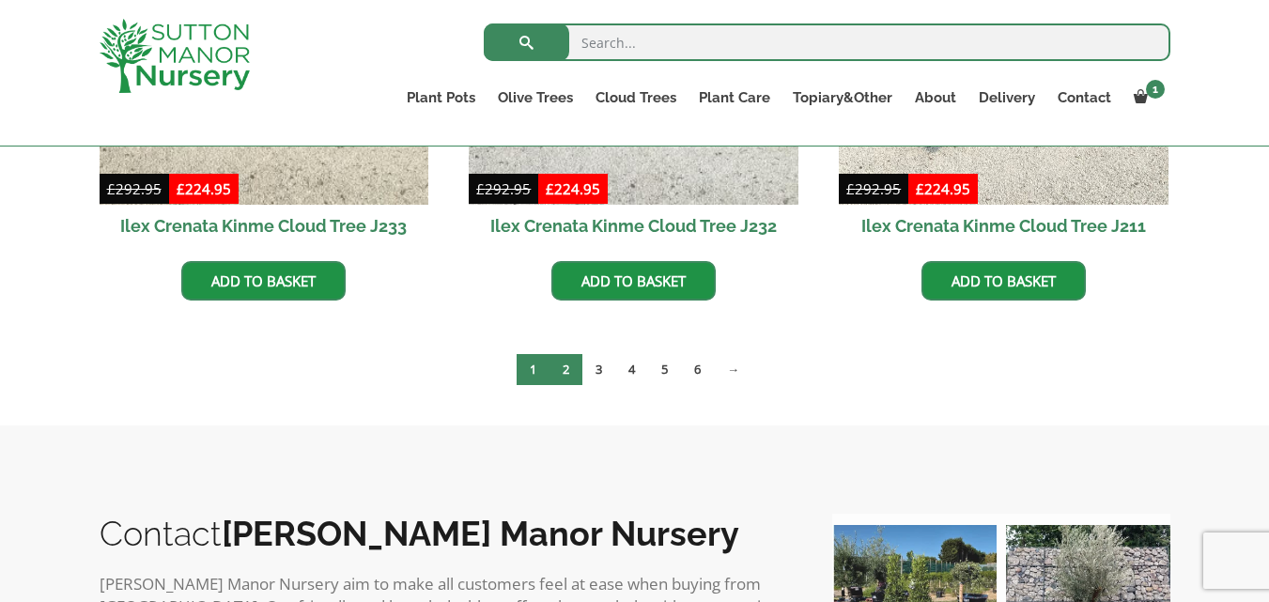
click at [568, 374] on link "2" at bounding box center [566, 369] width 33 height 31
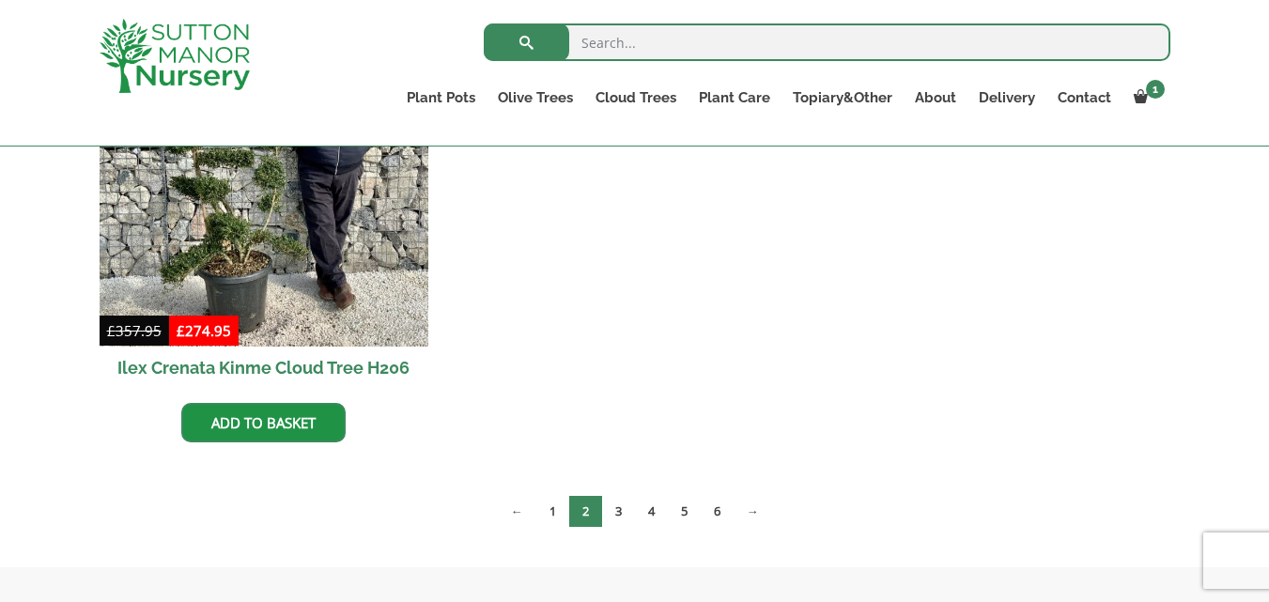
scroll to position [1691, 0]
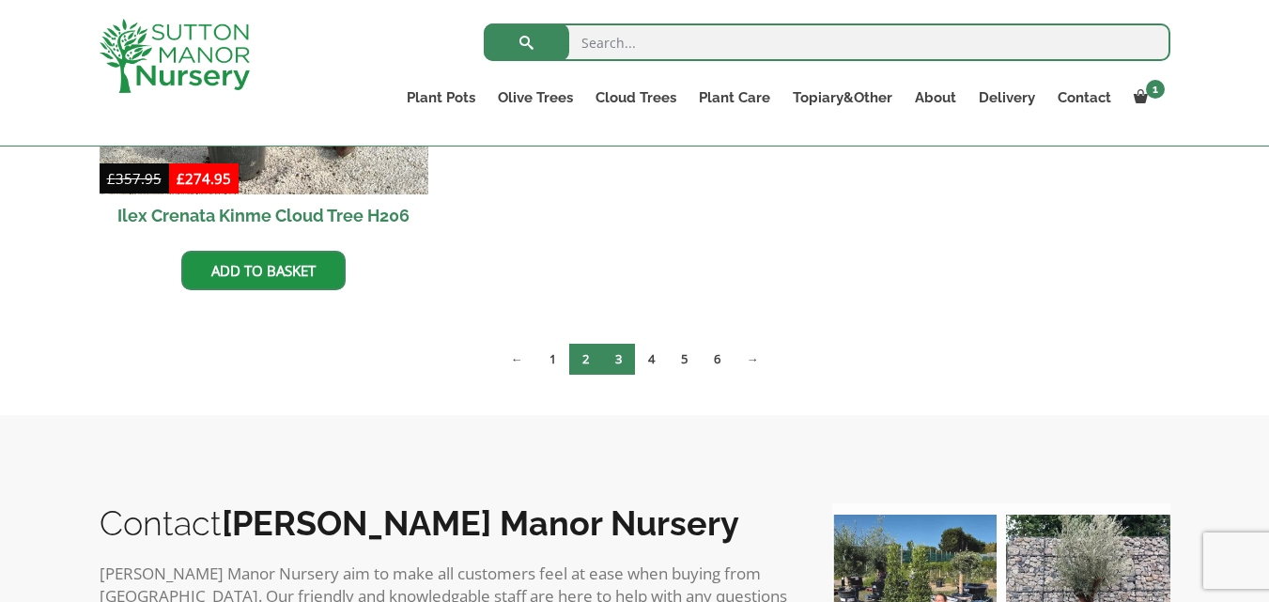
click at [618, 361] on link "3" at bounding box center [618, 359] width 33 height 31
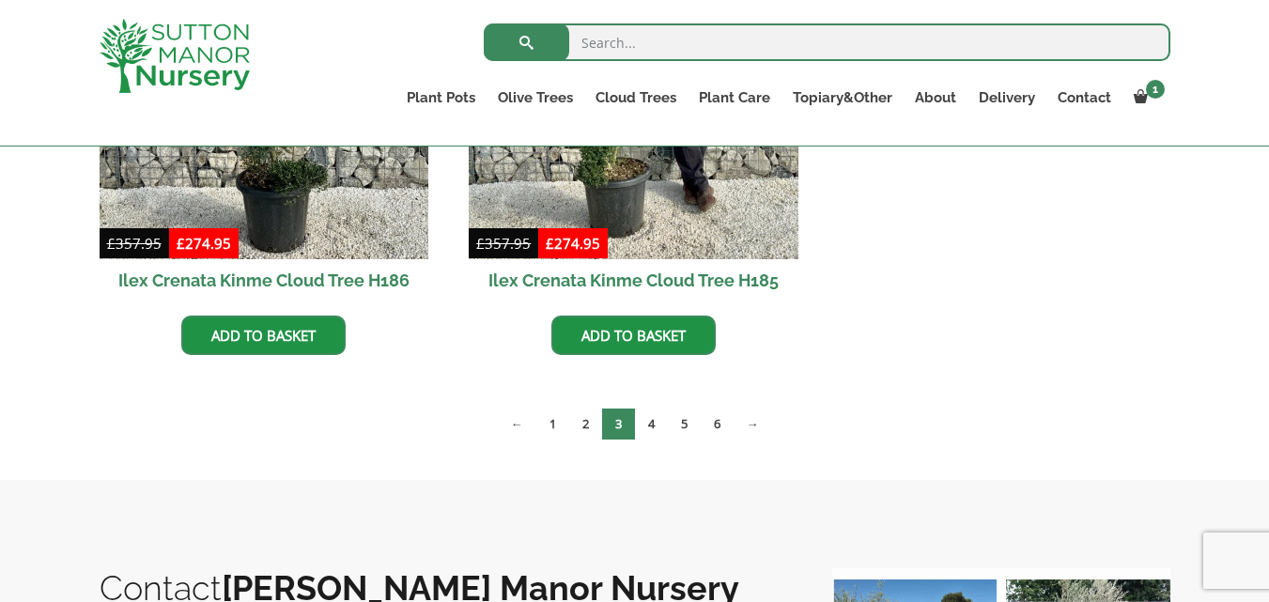
scroll to position [1222, 0]
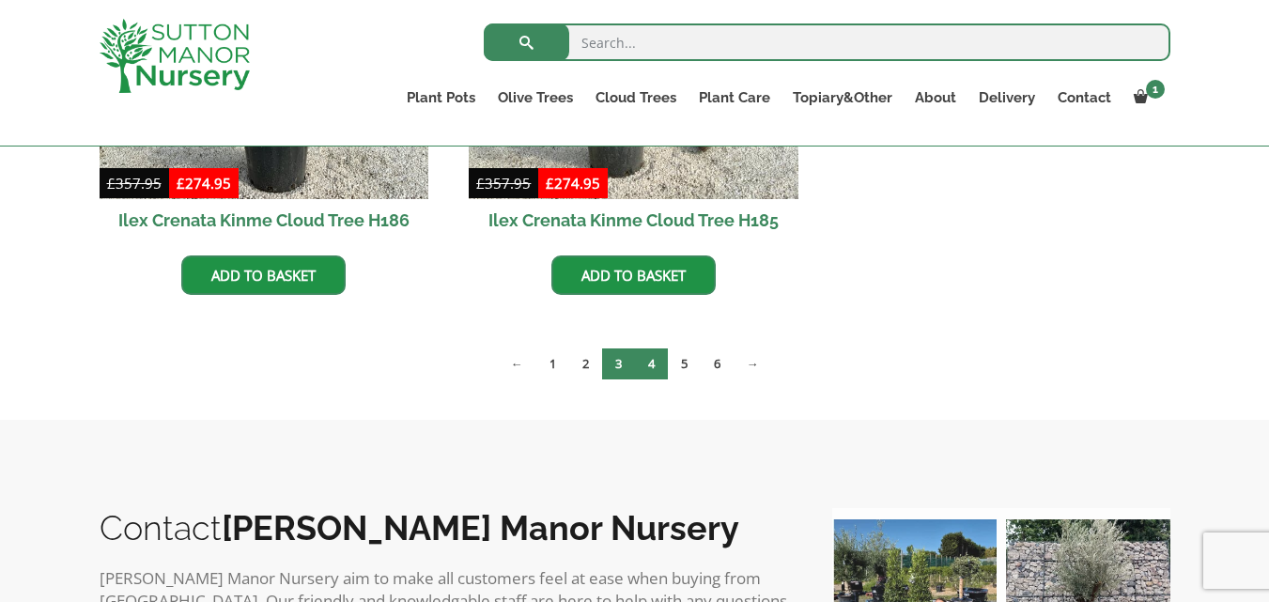
click at [648, 373] on link "4" at bounding box center [651, 364] width 33 height 31
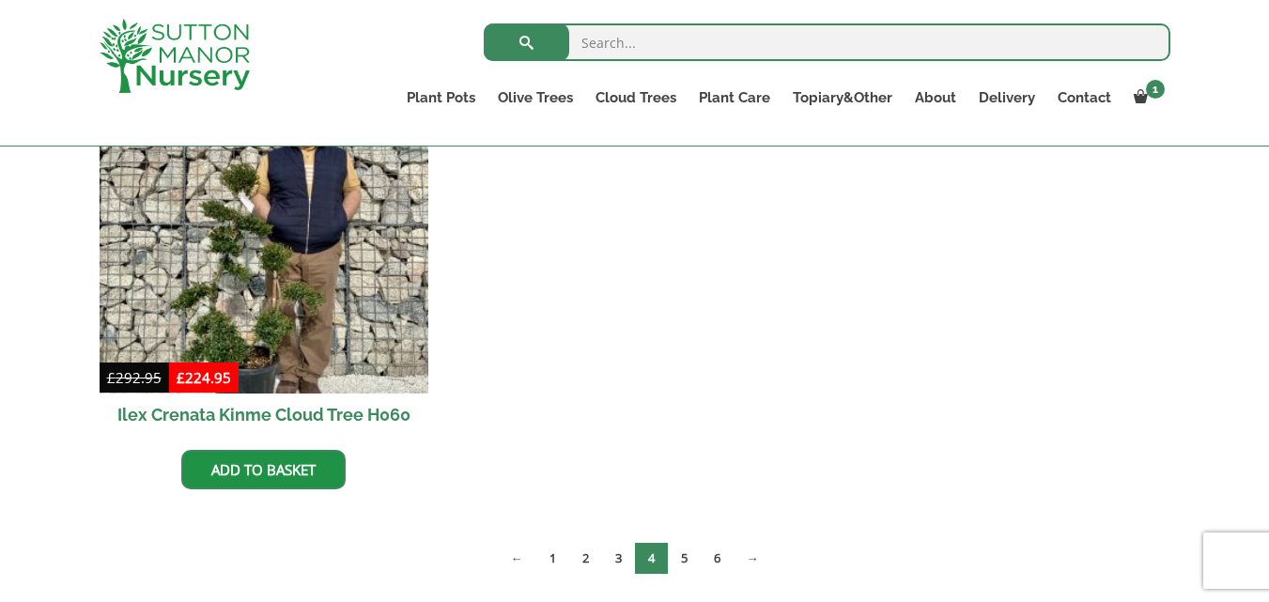
scroll to position [1564, 0]
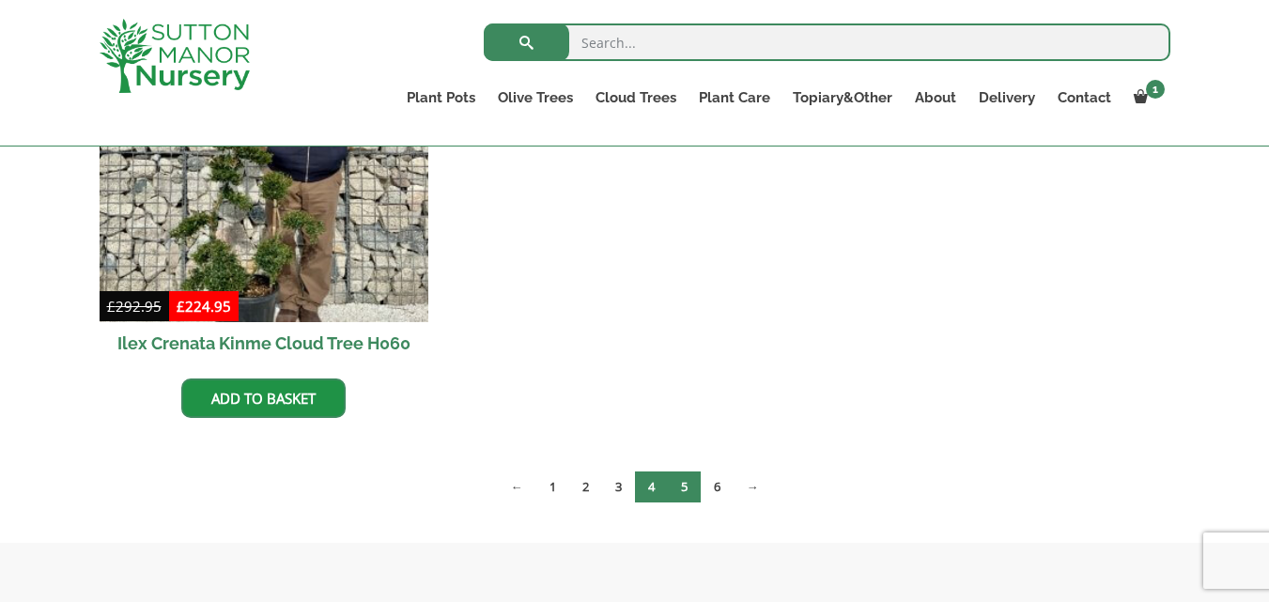
click at [673, 497] on link "5" at bounding box center [684, 487] width 33 height 31
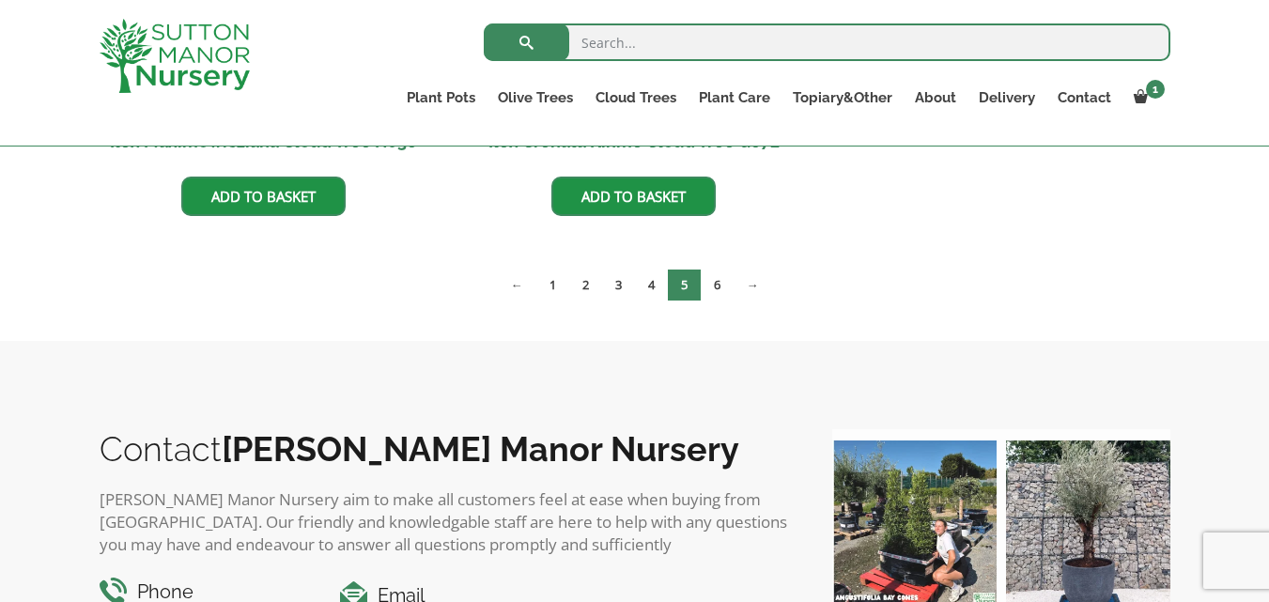
scroll to position [846, 0]
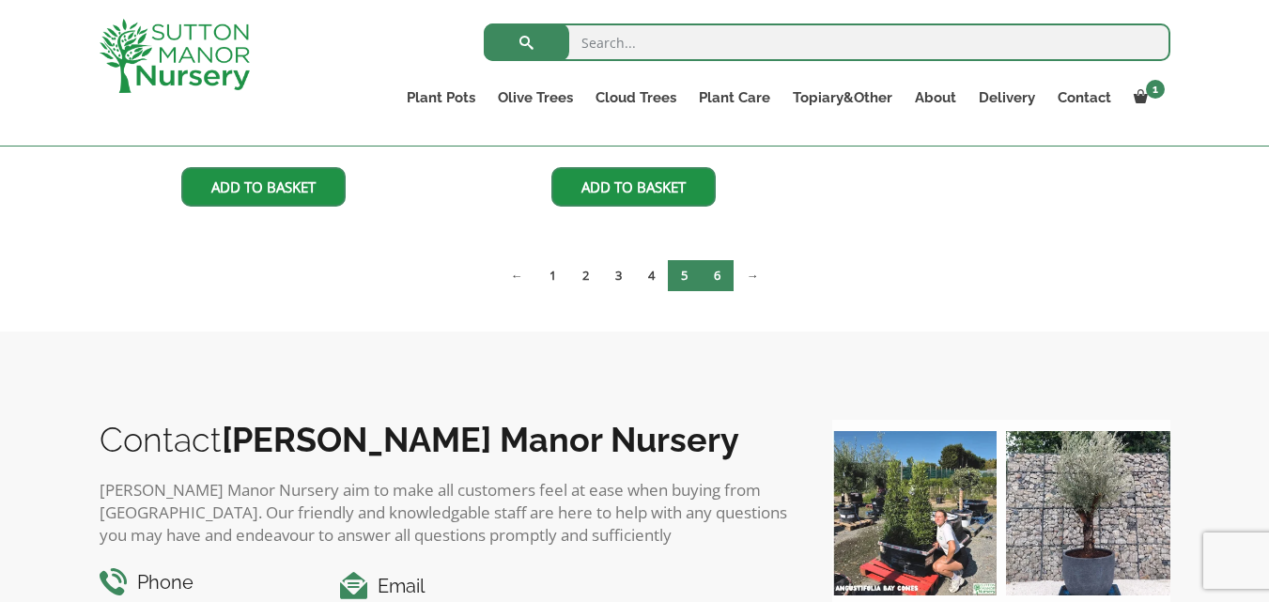
click at [717, 273] on link "6" at bounding box center [717, 275] width 33 height 31
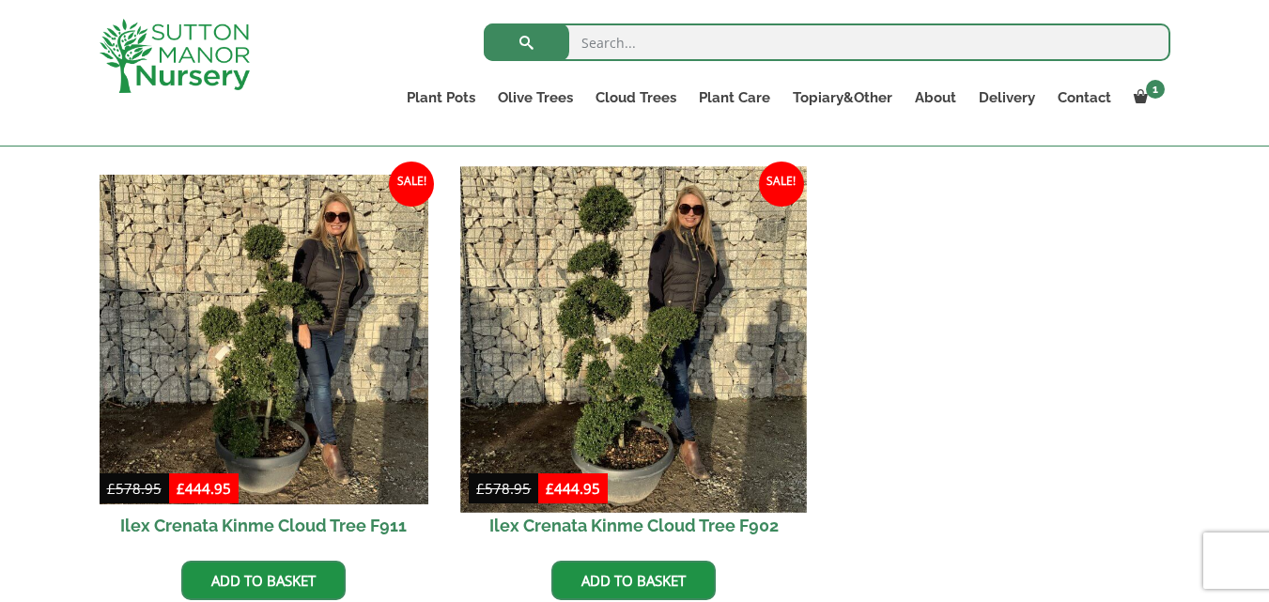
scroll to position [1503, 0]
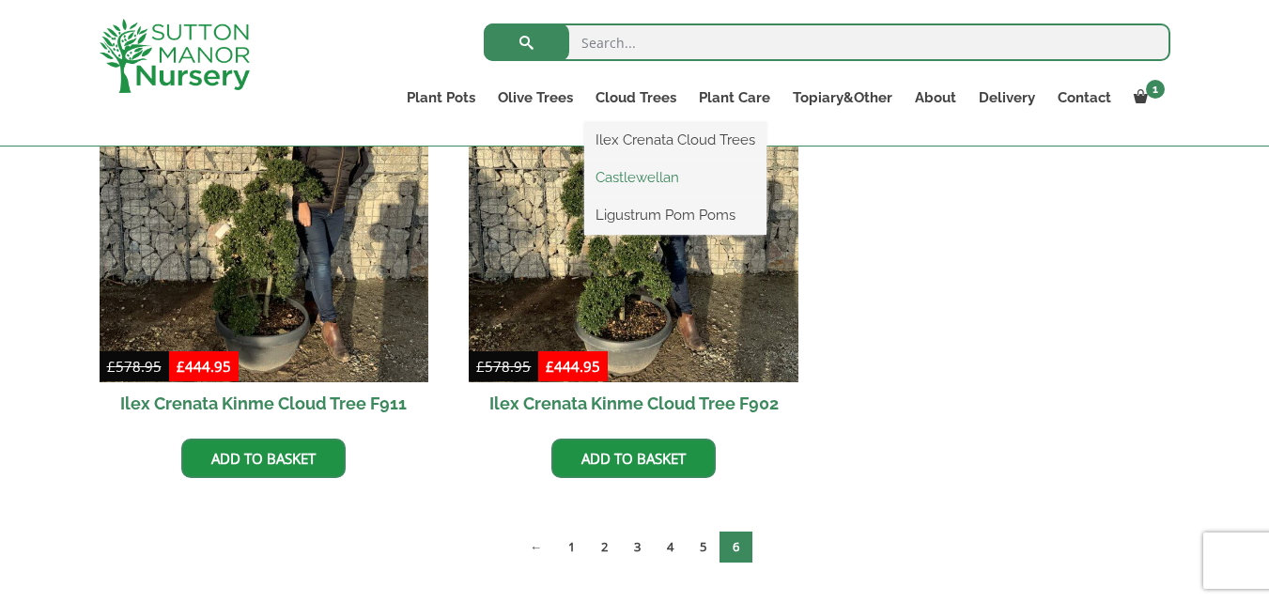
click at [631, 182] on link "Castlewellan" at bounding box center [675, 178] width 182 height 28
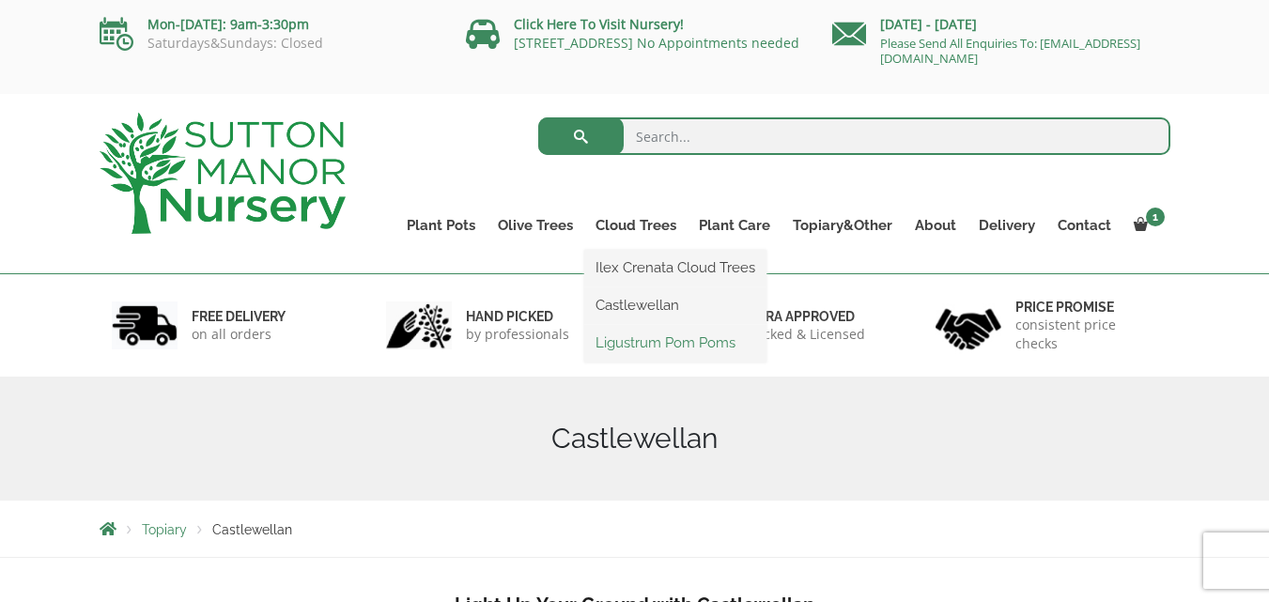
click at [662, 349] on link "Ligustrum Pom Poms" at bounding box center [675, 343] width 182 height 28
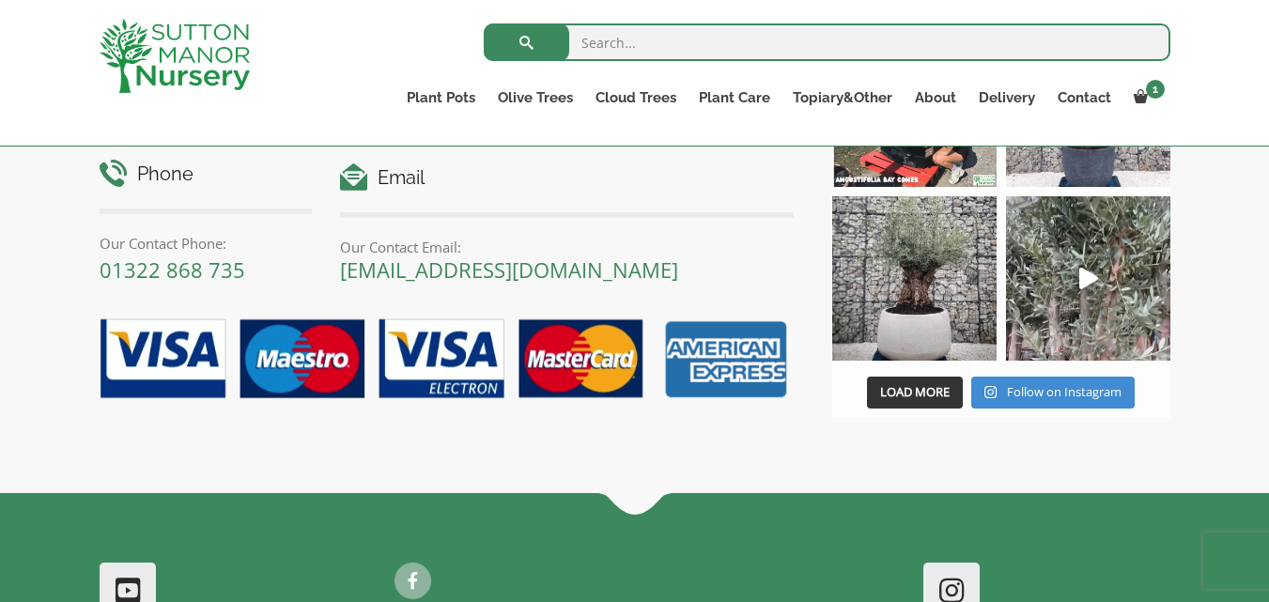
scroll to position [1222, 0]
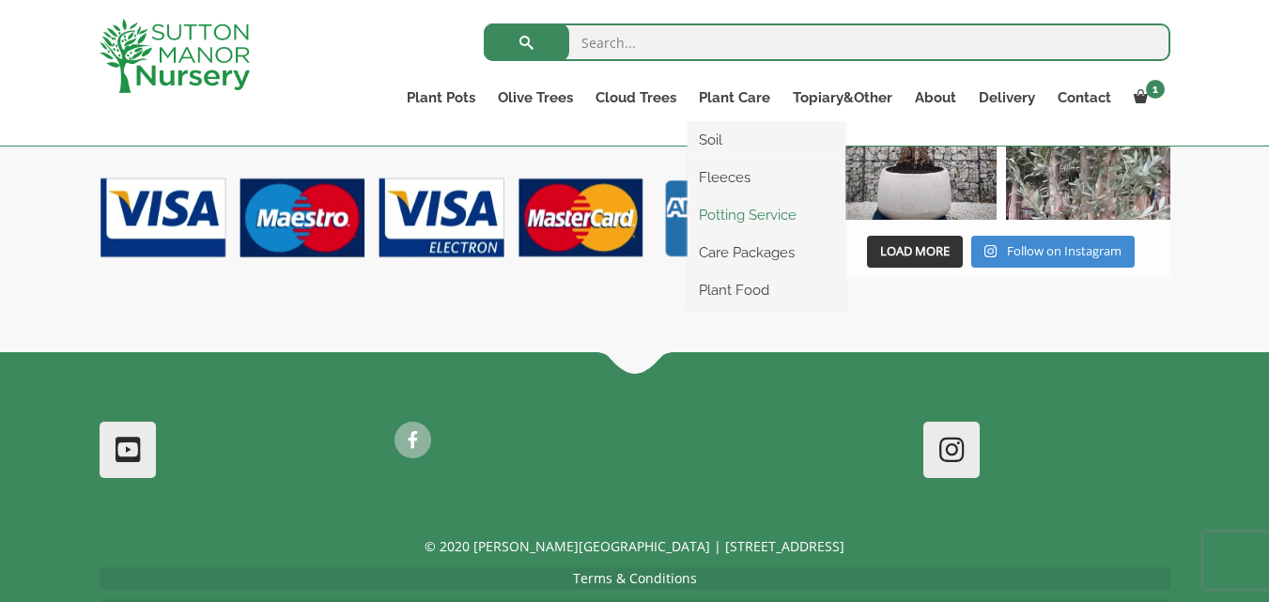
click at [769, 217] on link "Potting Service" at bounding box center [767, 215] width 158 height 28
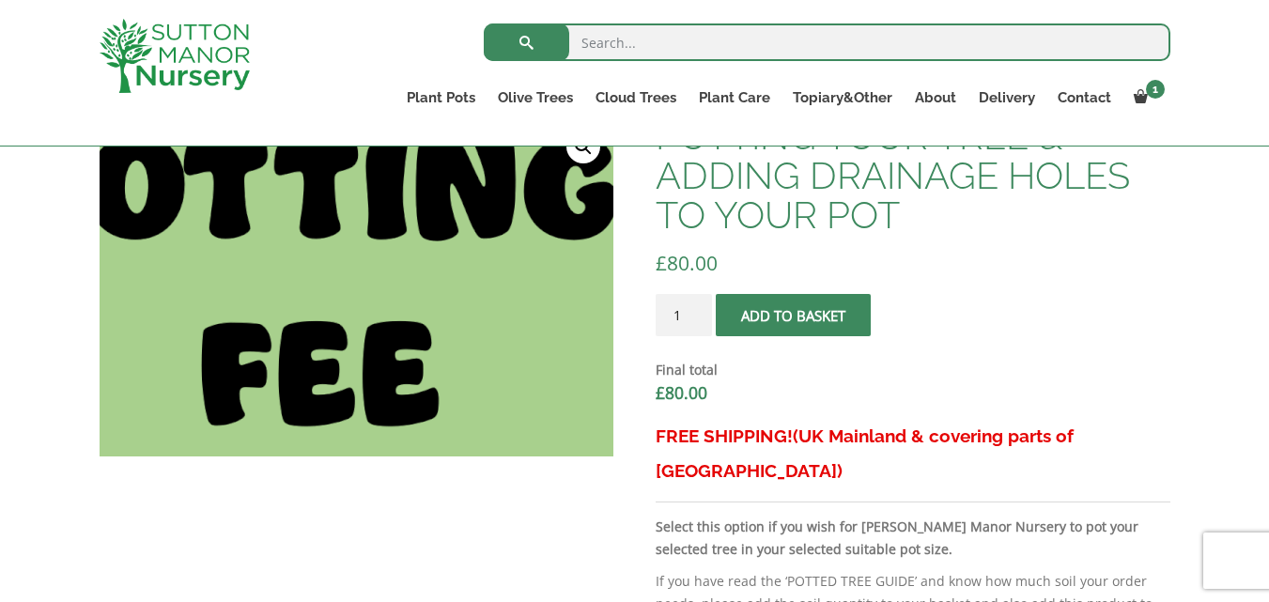
scroll to position [658, 0]
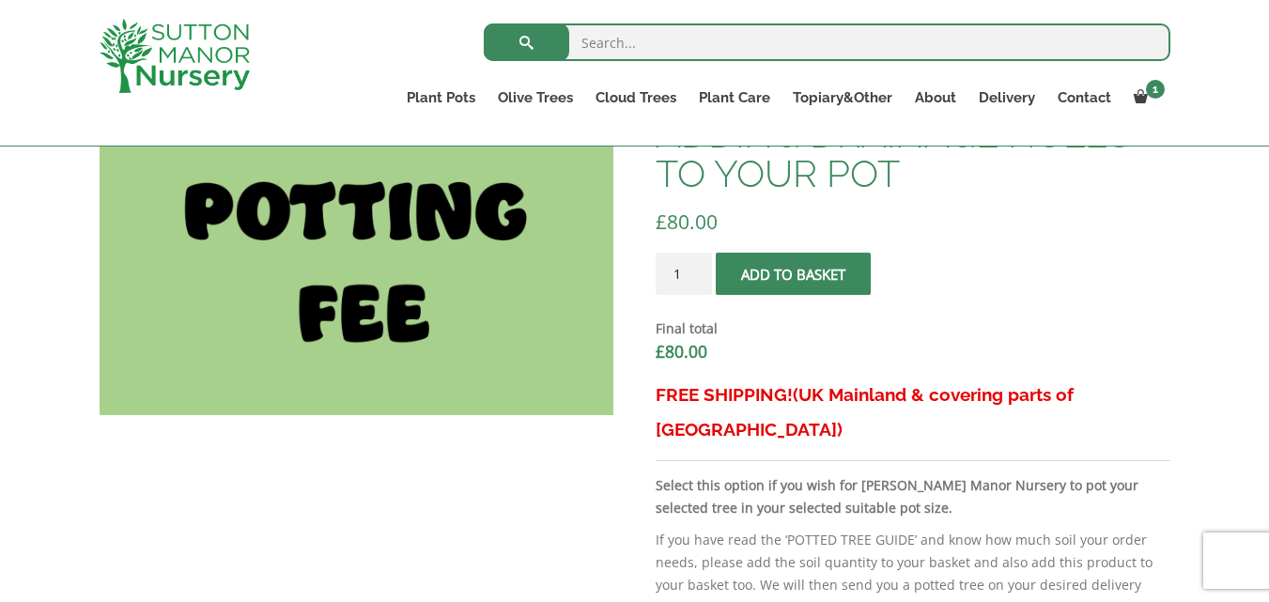
drag, startPoint x: 0, startPoint y: 589, endPoint x: 581, endPoint y: 450, distance: 597.1
click at [988, 98] on link "Delivery" at bounding box center [1007, 98] width 79 height 26
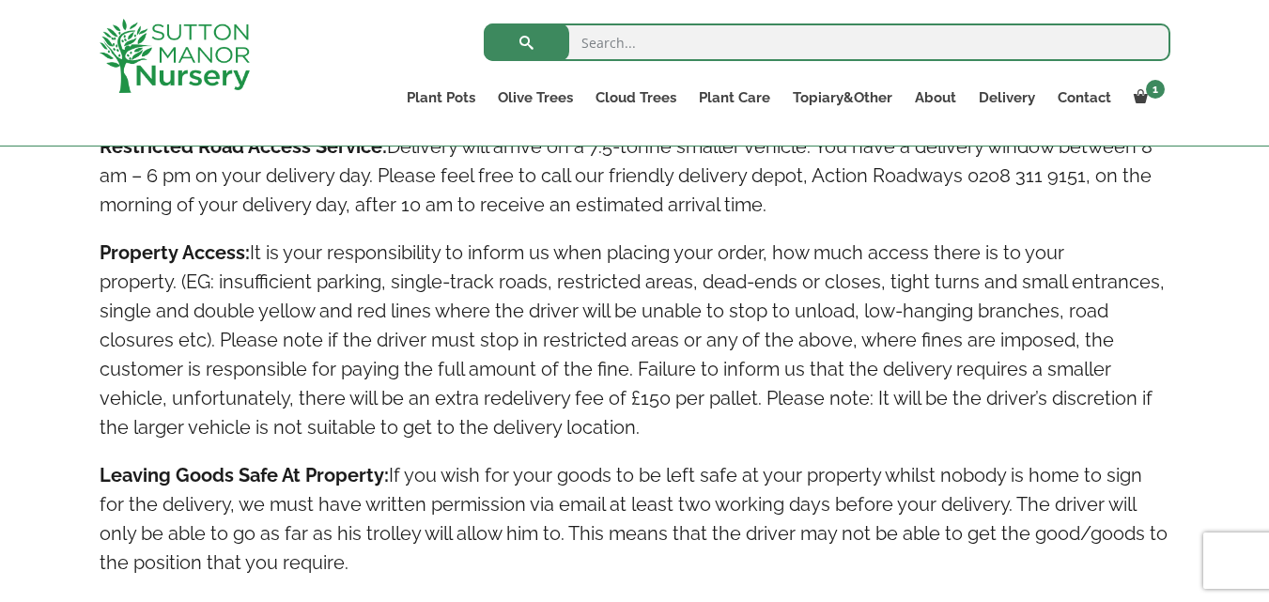
scroll to position [1691, 0]
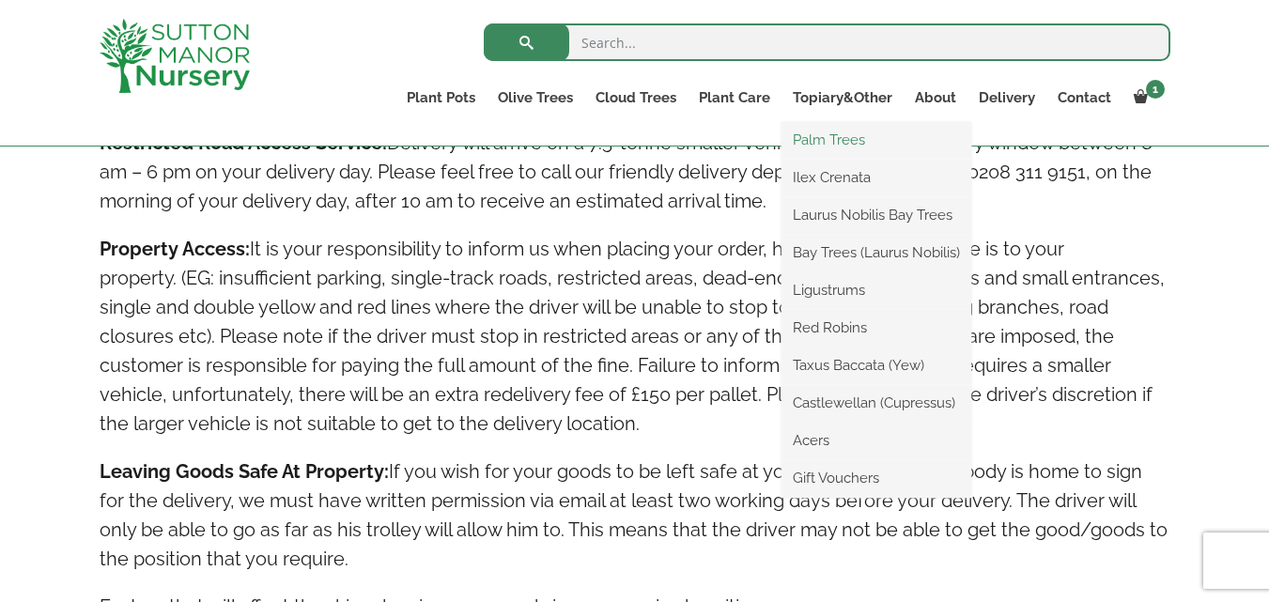
click at [828, 141] on link "Palm Trees" at bounding box center [877, 140] width 190 height 28
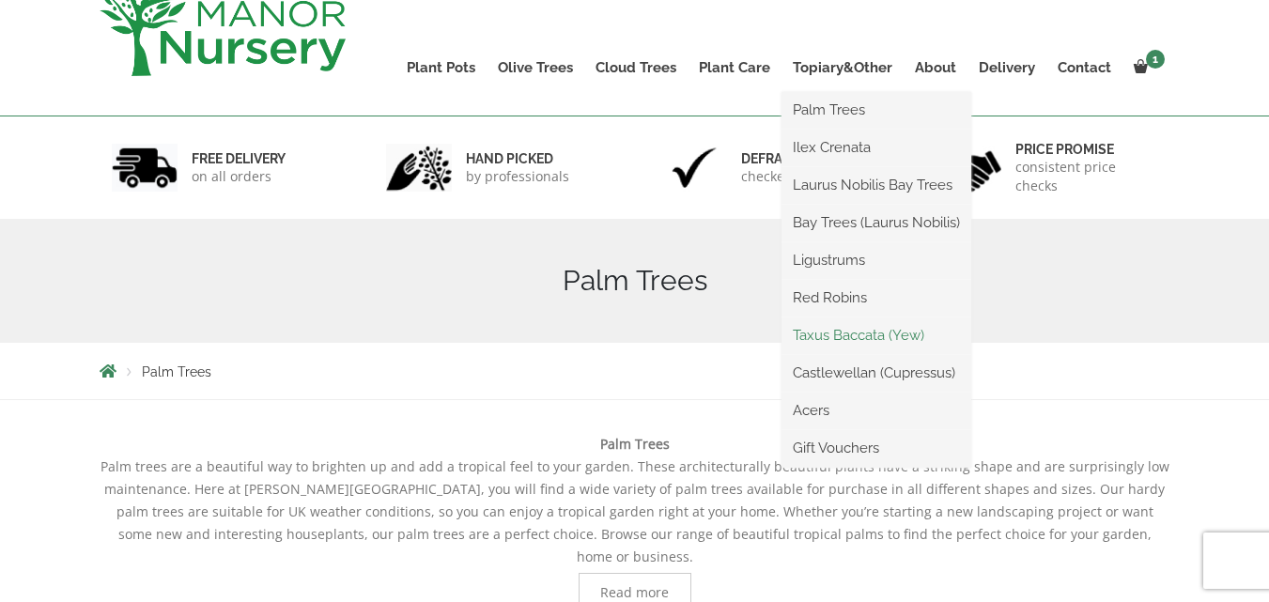
scroll to position [188, 0]
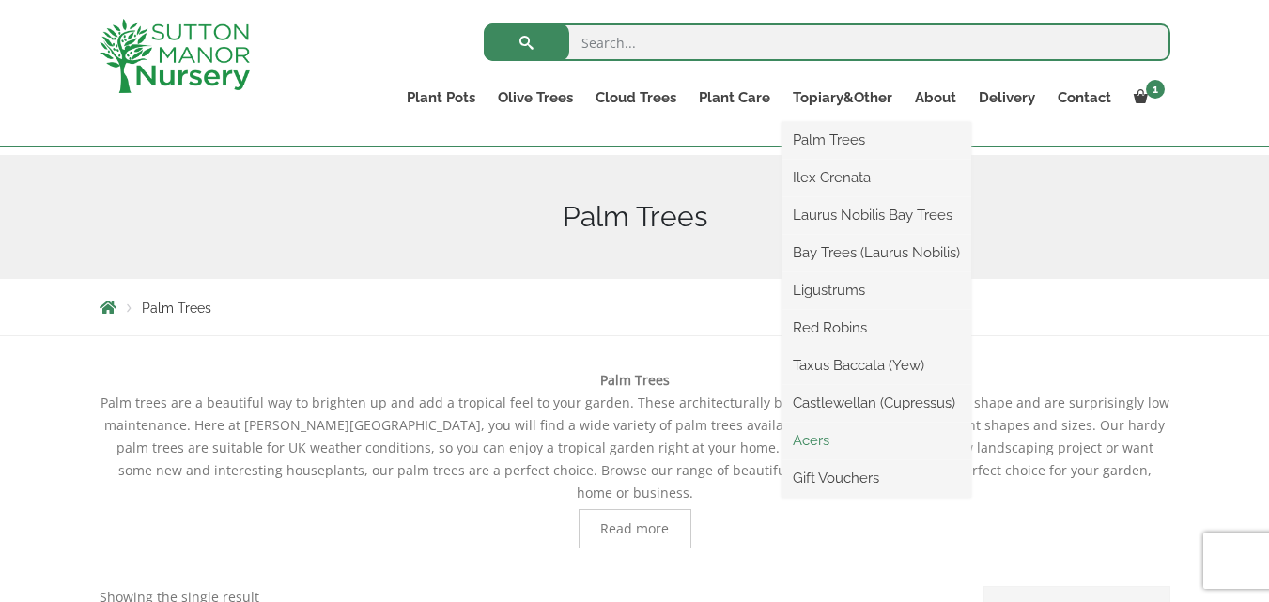
click at [860, 440] on link "Acers" at bounding box center [877, 441] width 190 height 28
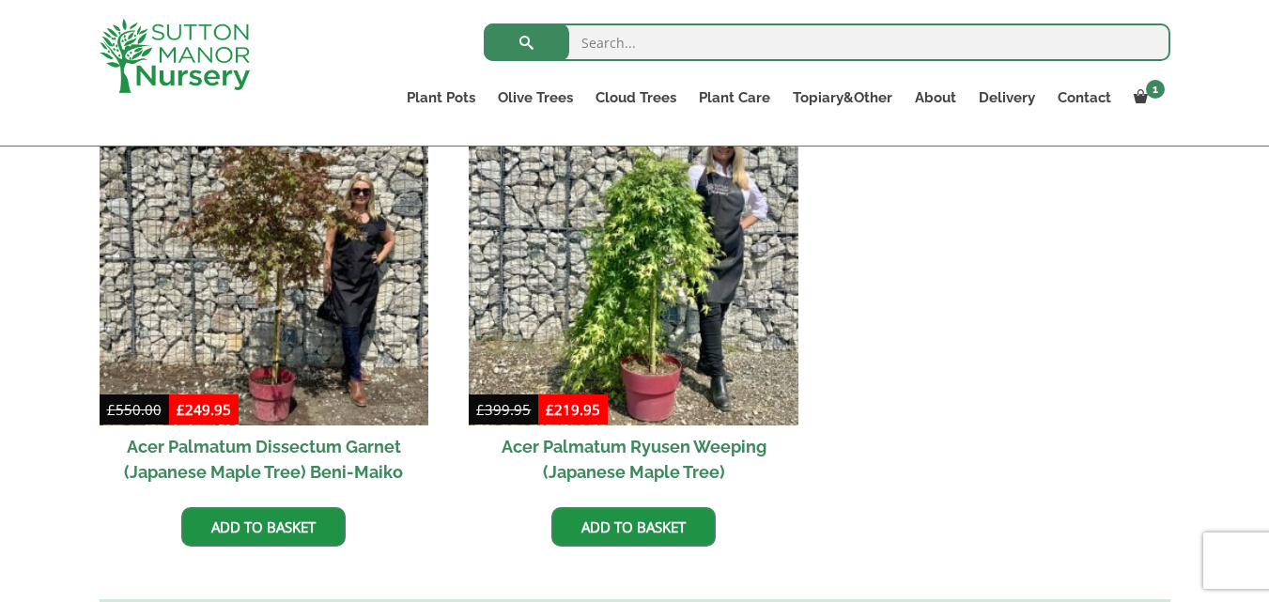
scroll to position [564, 0]
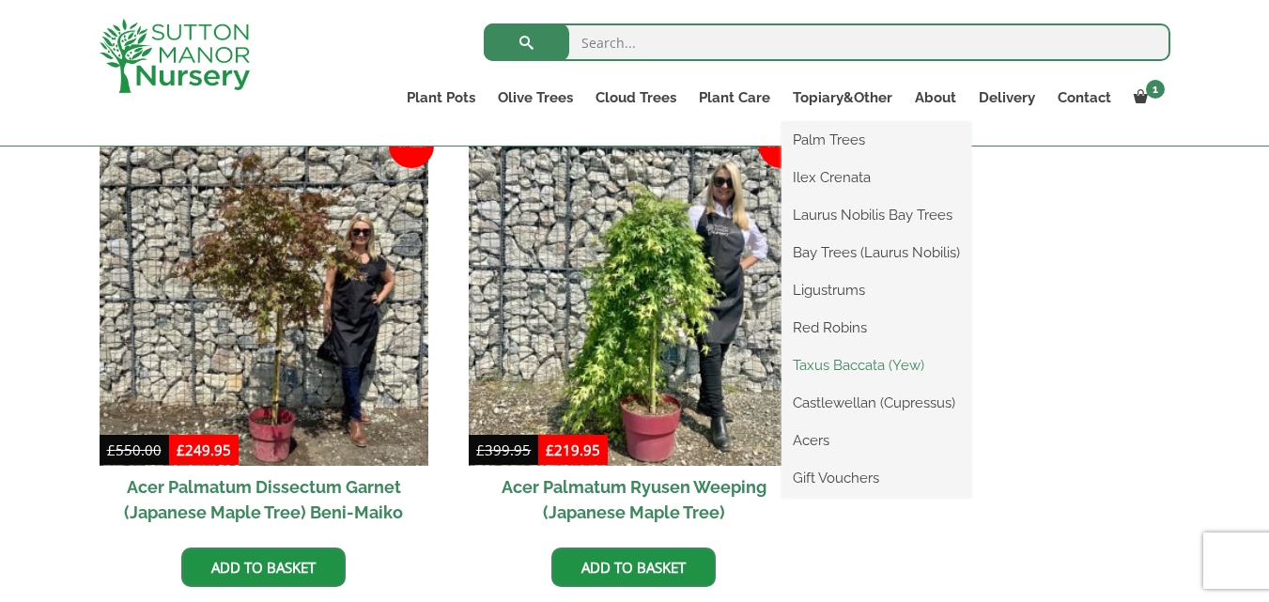
click at [858, 370] on link "Taxus Baccata (Yew)" at bounding box center [877, 365] width 190 height 28
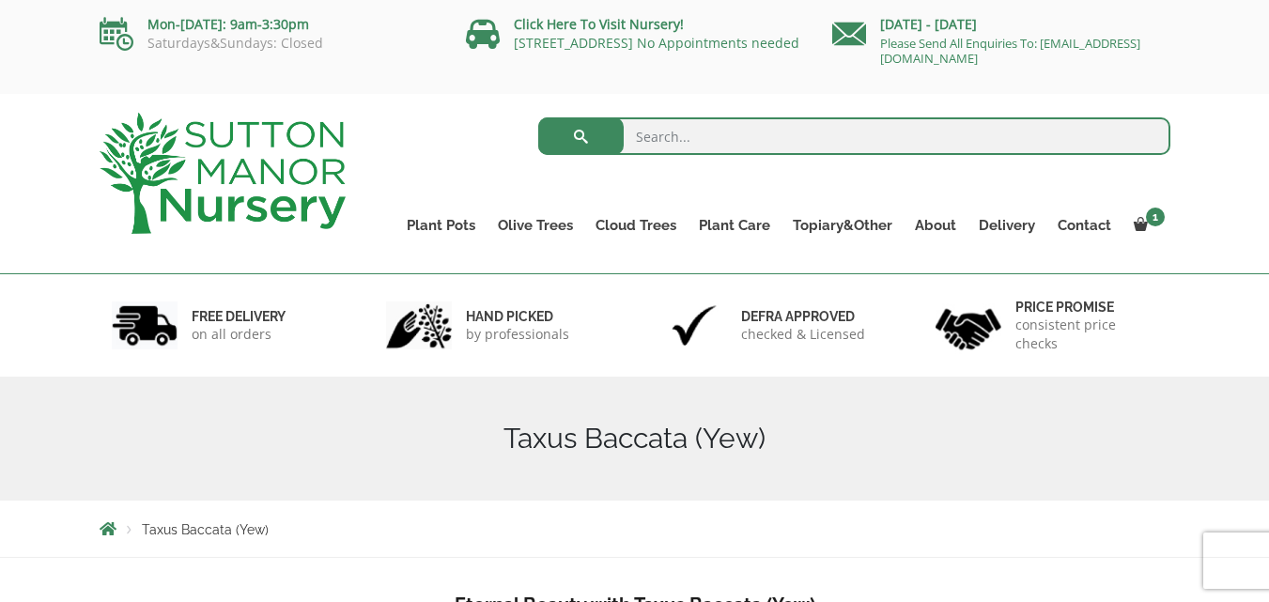
click at [289, 195] on img at bounding box center [223, 173] width 246 height 121
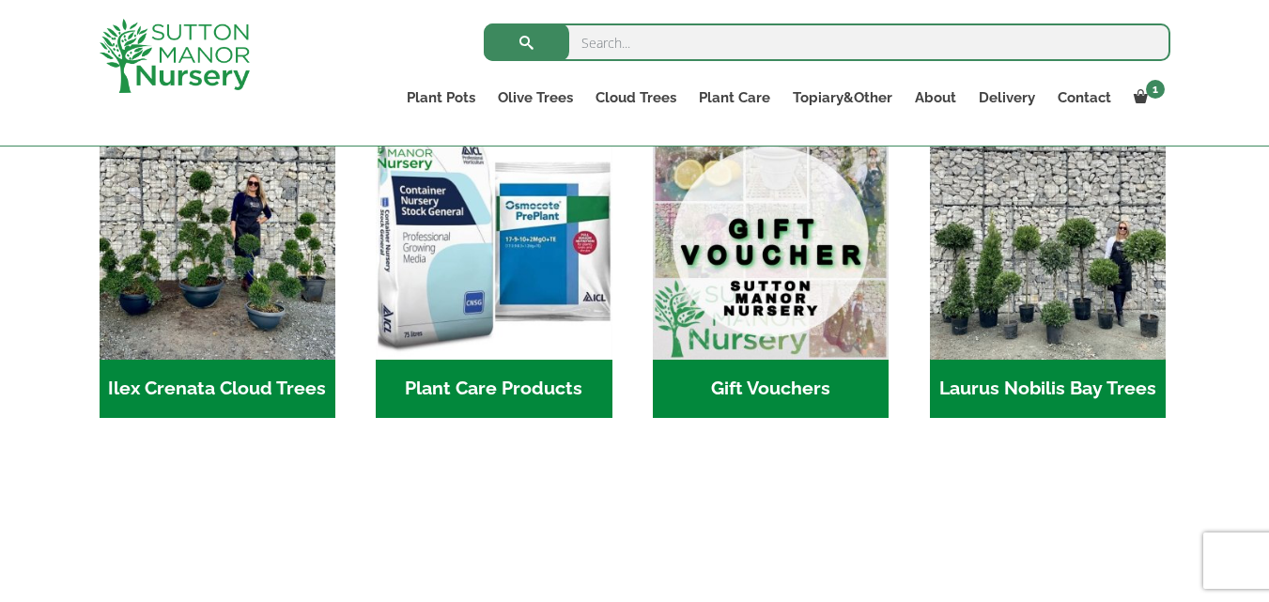
scroll to position [1597, 0]
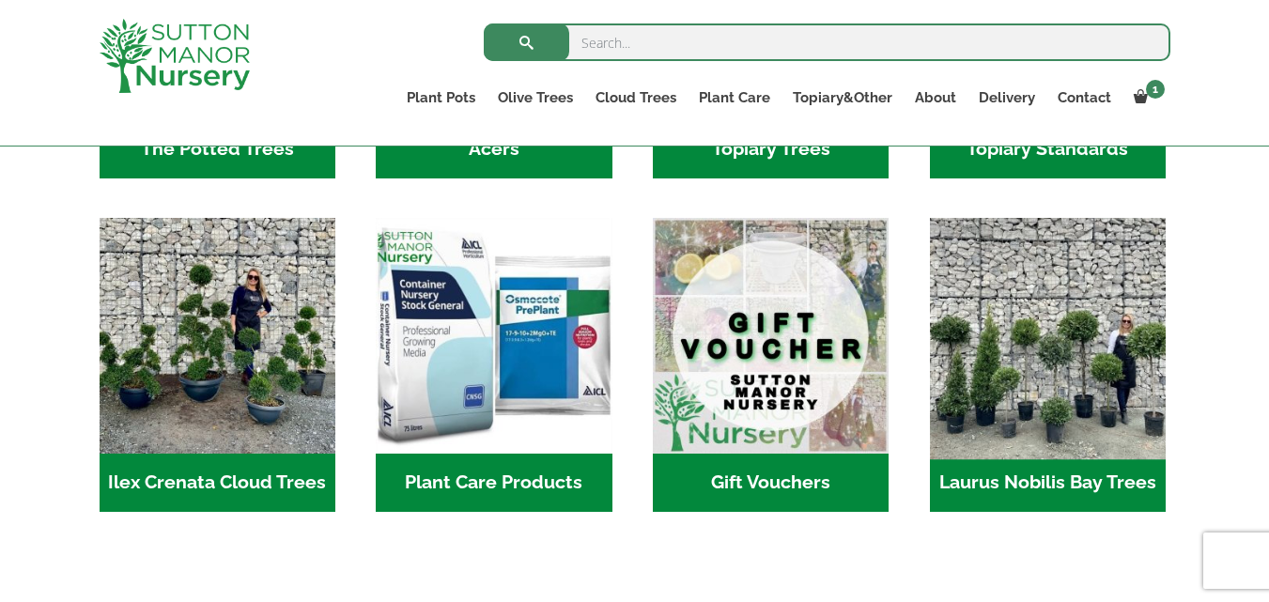
click at [1074, 370] on img "Visit product category Laurus Nobilis Bay Trees" at bounding box center [1048, 335] width 248 height 248
